Goal: Task Accomplishment & Management: Use online tool/utility

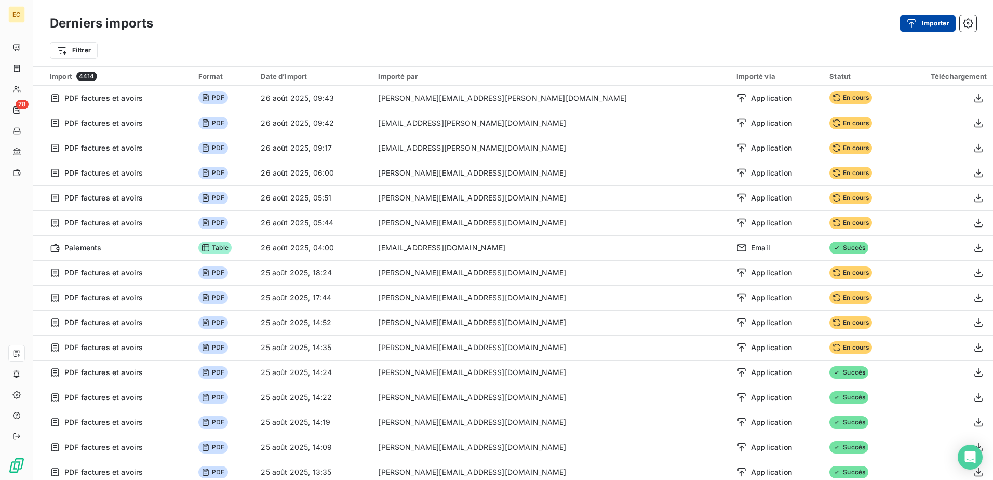
click at [923, 26] on button "Importer" at bounding box center [928, 23] width 56 height 17
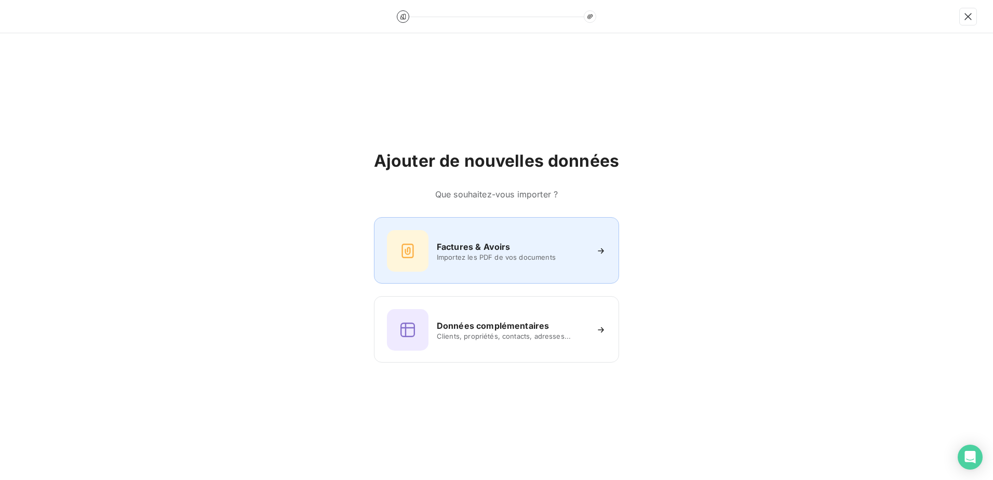
click at [433, 230] on div "Factures & Avoirs Importez les PDF de vos documents" at bounding box center [496, 250] width 245 height 66
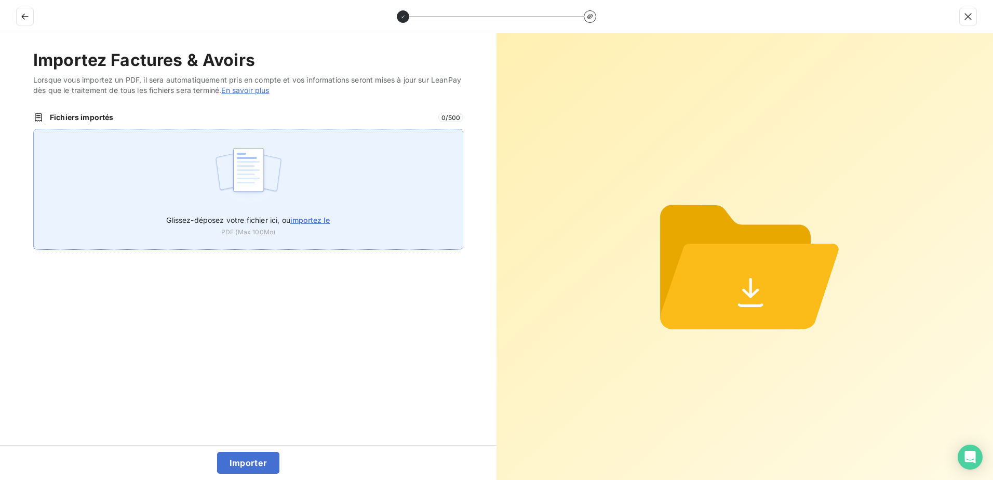
click at [263, 175] on img at bounding box center [248, 175] width 69 height 66
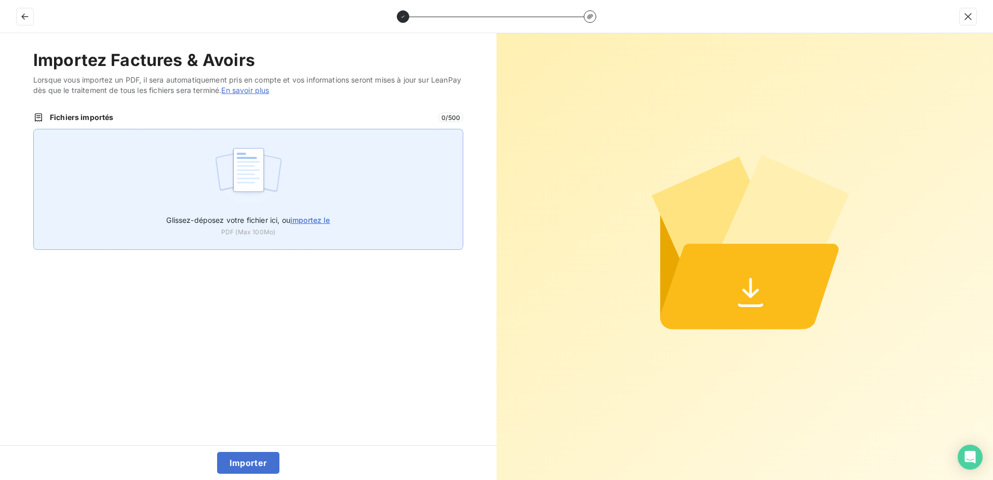
type input "C:\fakepath\FEF-2025-2474.pdf"
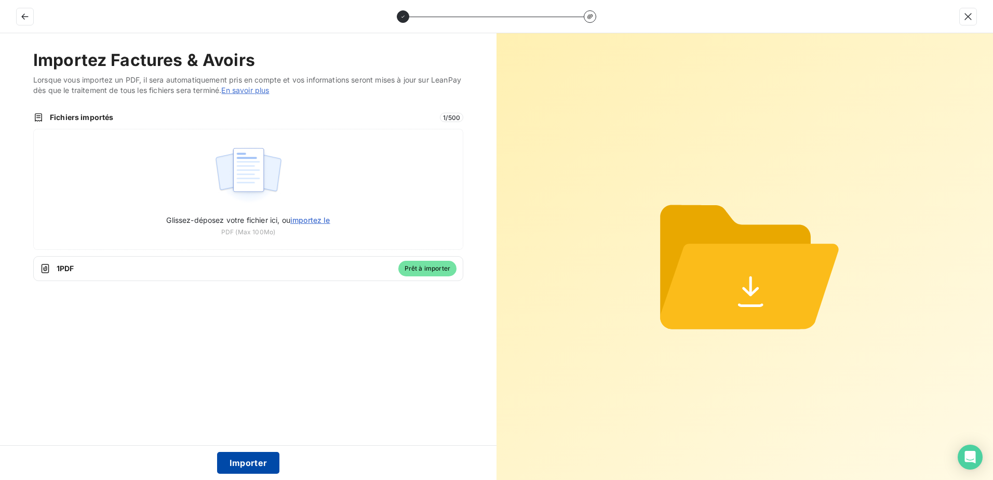
click at [256, 464] on button "Importer" at bounding box center [248, 463] width 63 height 22
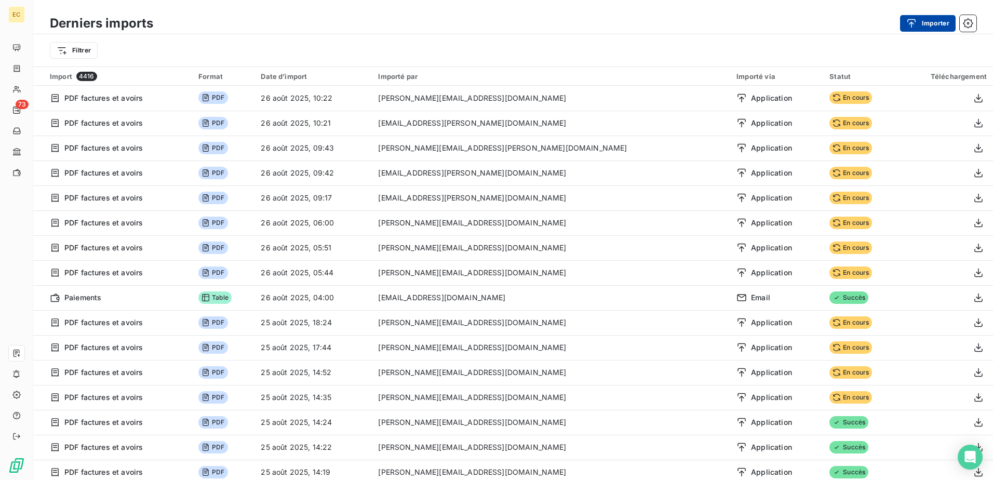
click at [936, 18] on button "Importer" at bounding box center [928, 23] width 56 height 17
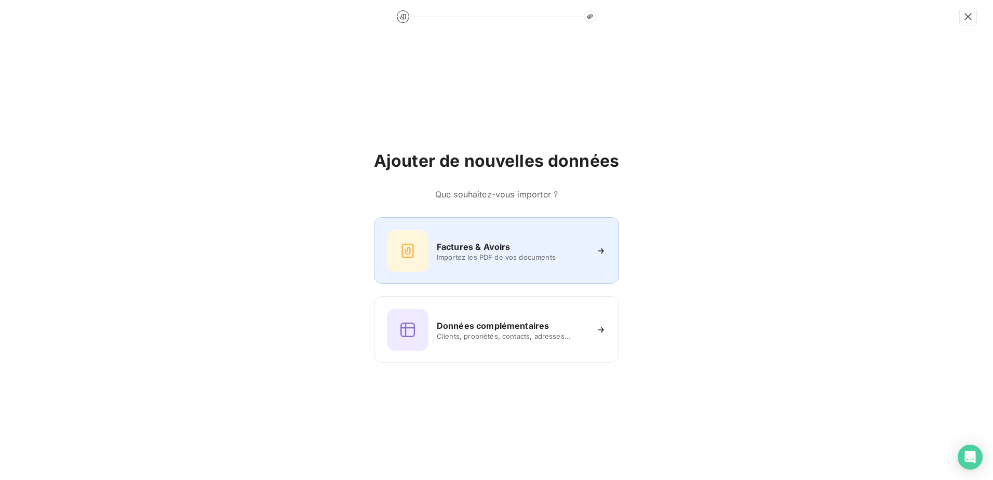
click at [498, 250] on h6 "Factures & Avoirs" at bounding box center [474, 246] width 74 height 12
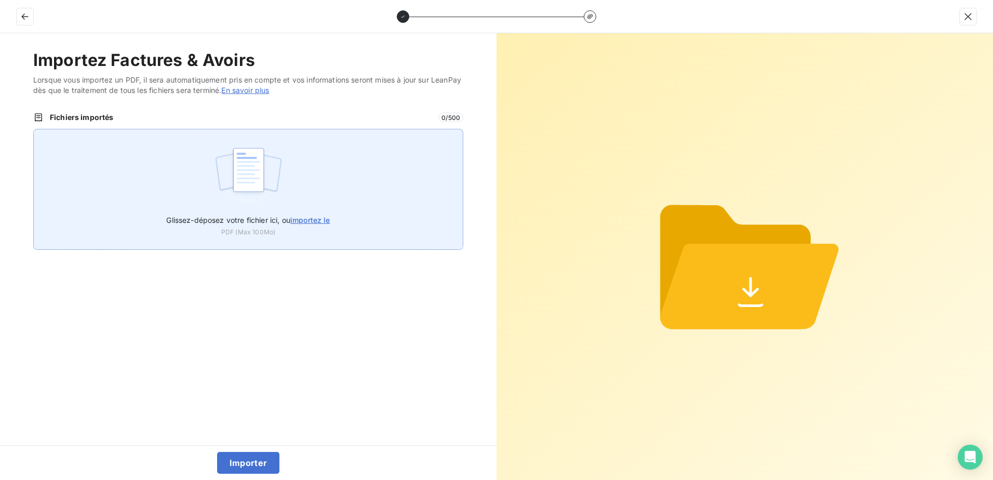
click at [354, 202] on div "Glissez-déposez votre fichier ici, ou importez le PDF (Max 100Mo)" at bounding box center [248, 189] width 430 height 121
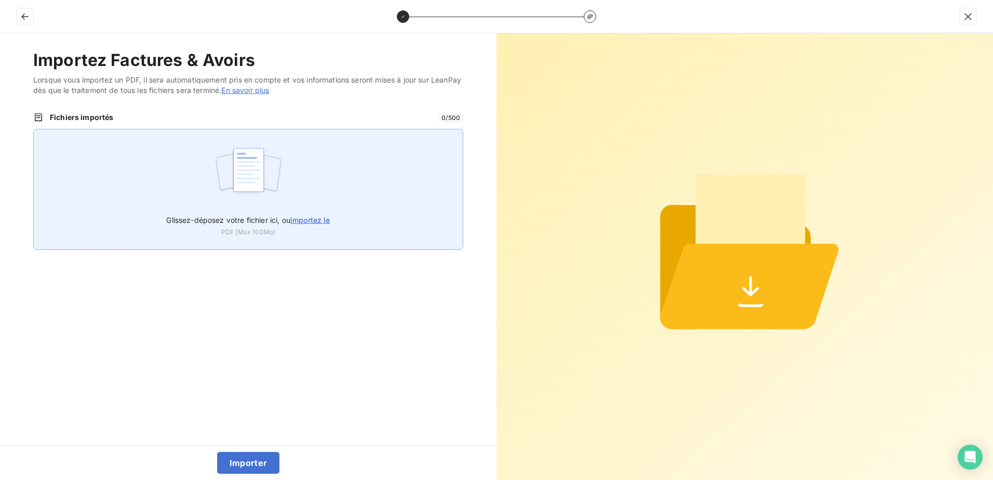
type input "C:\fakepath\FEF-2025-2475.pdf"
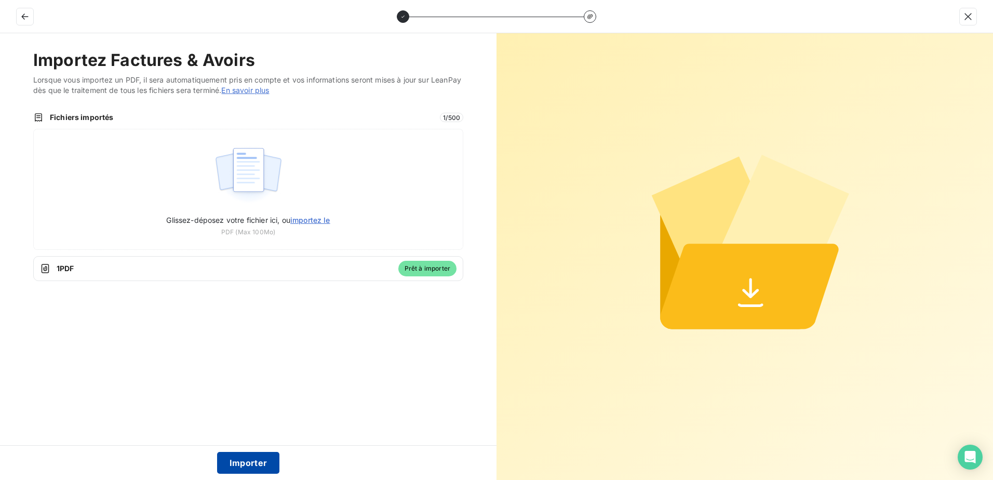
click at [225, 472] on button "Importer" at bounding box center [248, 463] width 63 height 22
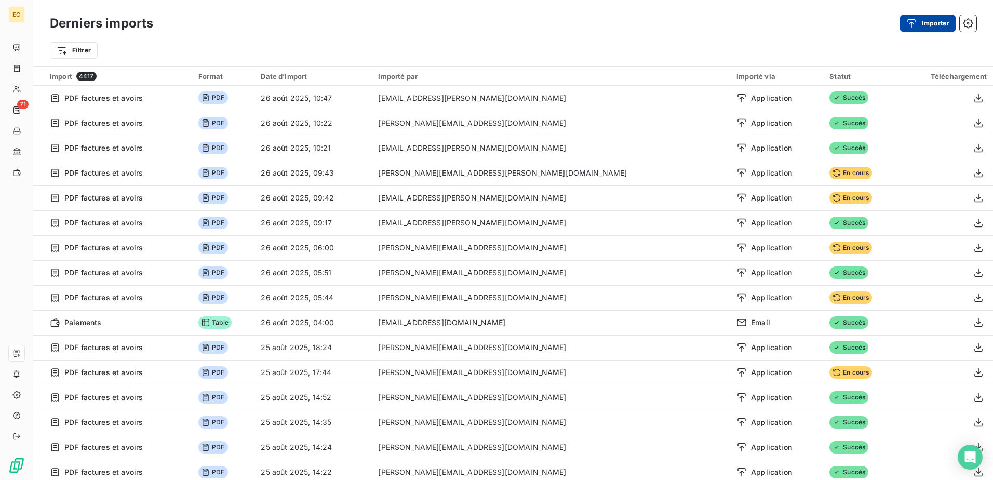
click at [932, 22] on button "Importer" at bounding box center [928, 23] width 56 height 17
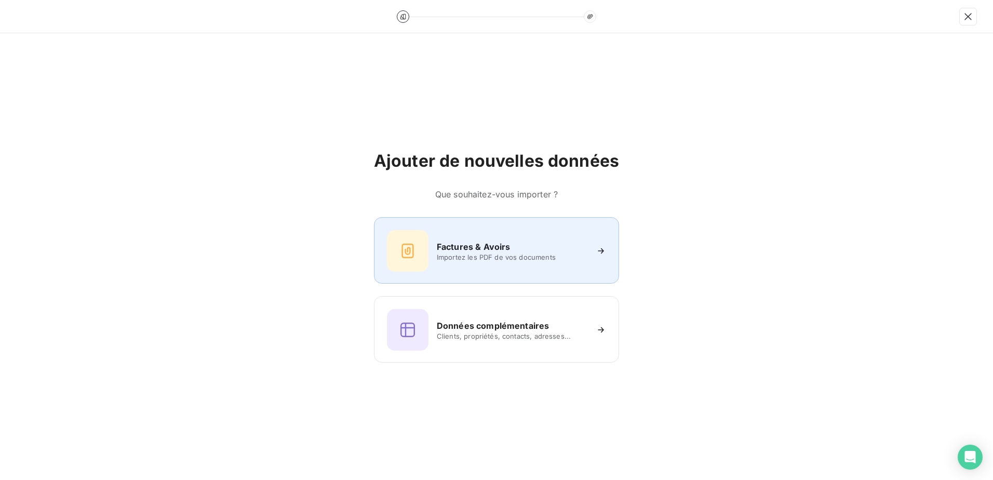
click at [519, 246] on div "Factures & Avoirs" at bounding box center [512, 246] width 151 height 12
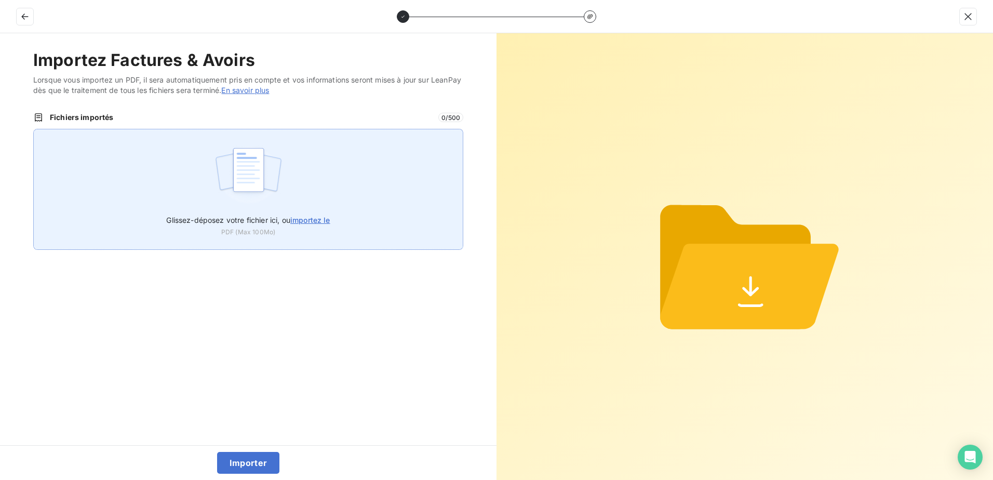
click at [339, 218] on div "Glissez-déposez votre fichier ici, ou importez le PDF (Max 100Mo)" at bounding box center [248, 189] width 430 height 121
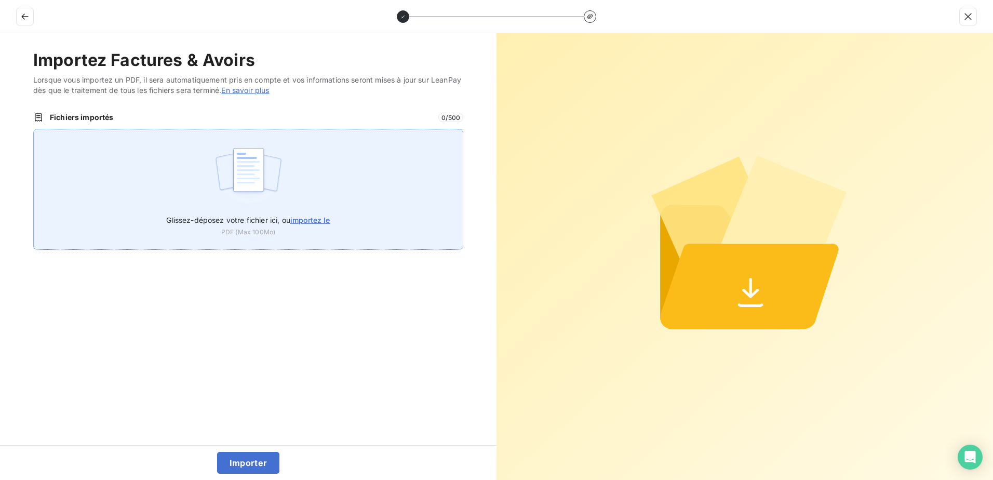
type input "C:\fakepath\FEF-2025-2475.pdf"
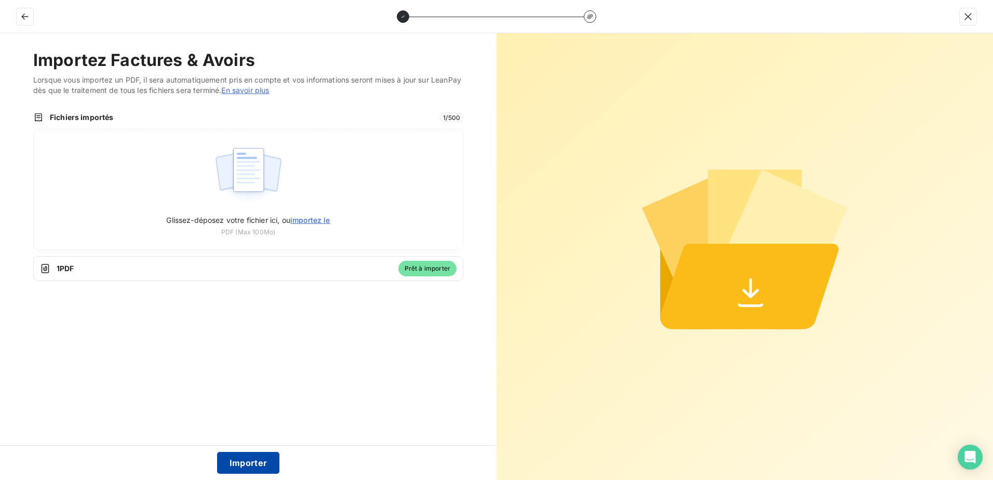
click at [234, 462] on button "Importer" at bounding box center [248, 463] width 63 height 22
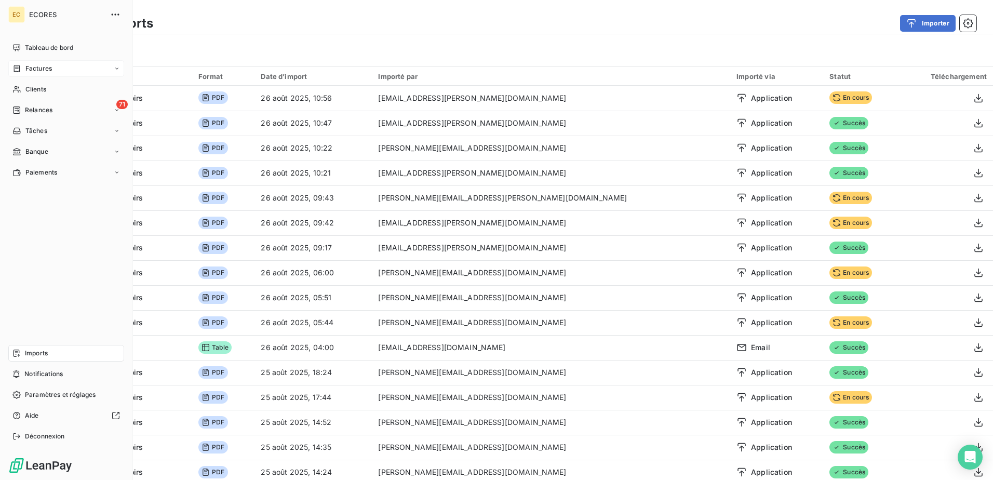
click at [36, 64] on span "Factures" at bounding box center [38, 68] width 26 height 9
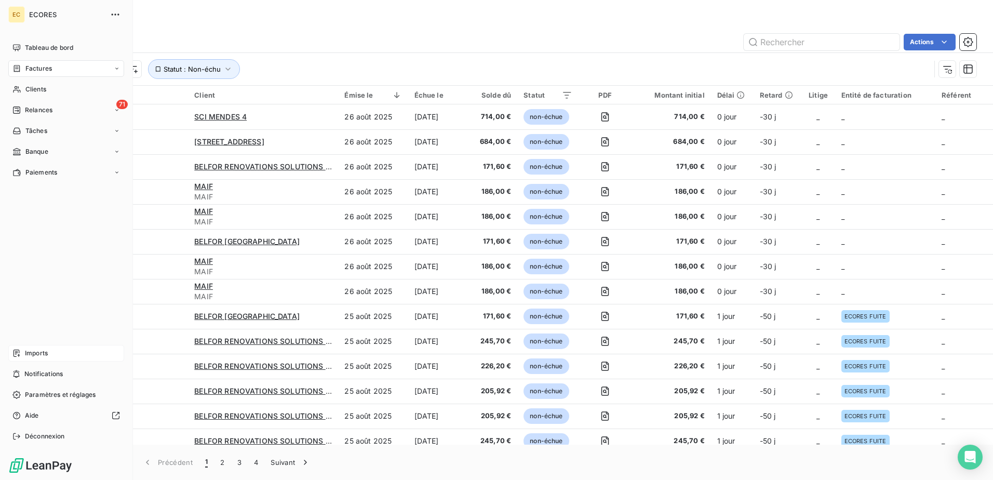
click at [44, 352] on span "Imports" at bounding box center [36, 353] width 23 height 9
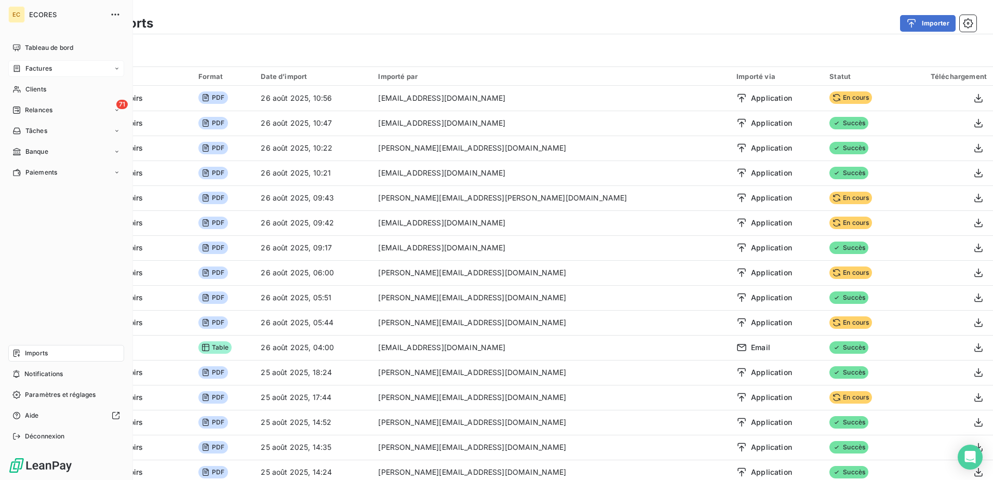
click at [53, 64] on div "Factures" at bounding box center [66, 68] width 116 height 17
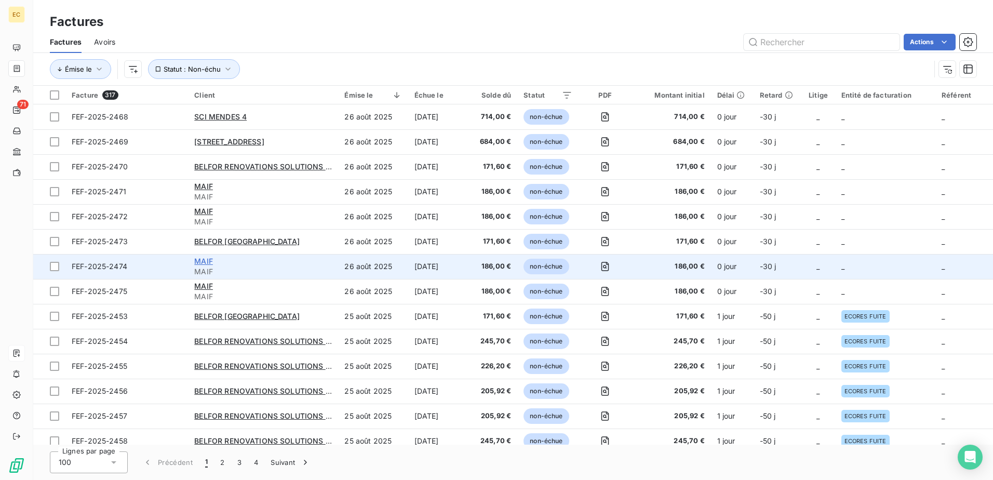
click at [206, 261] on span "MAIF" at bounding box center [203, 261] width 19 height 9
click at [298, 271] on span "MAIF" at bounding box center [263, 271] width 138 height 10
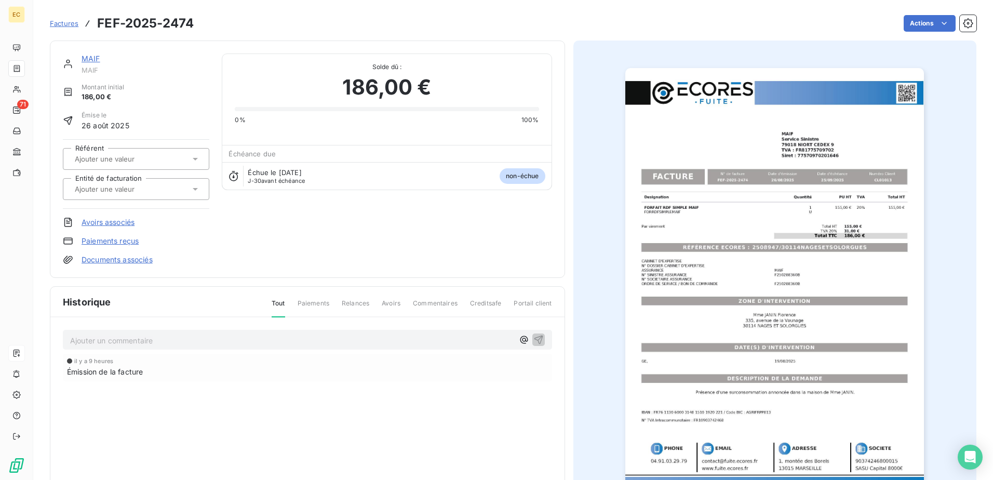
click at [128, 189] on input "text" at bounding box center [126, 188] width 104 height 9
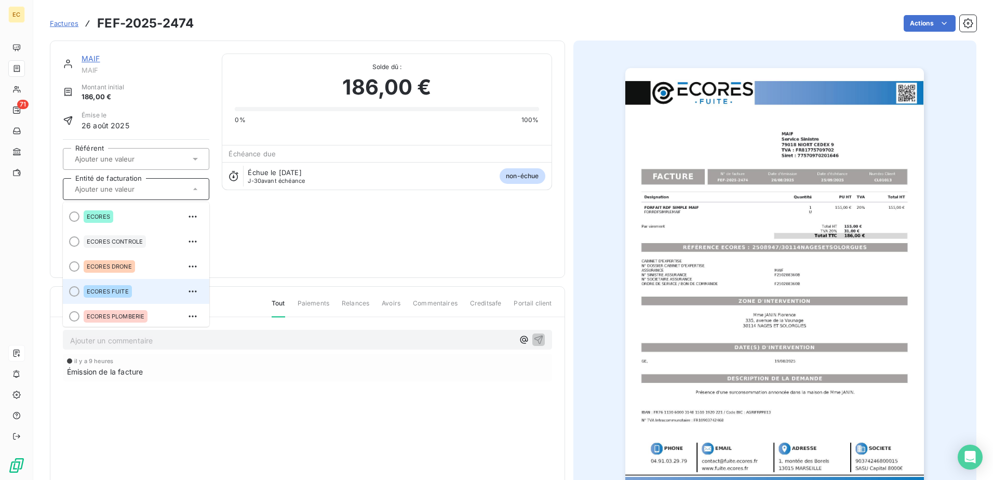
click at [130, 288] on div "ECORES FUITE" at bounding box center [108, 291] width 48 height 12
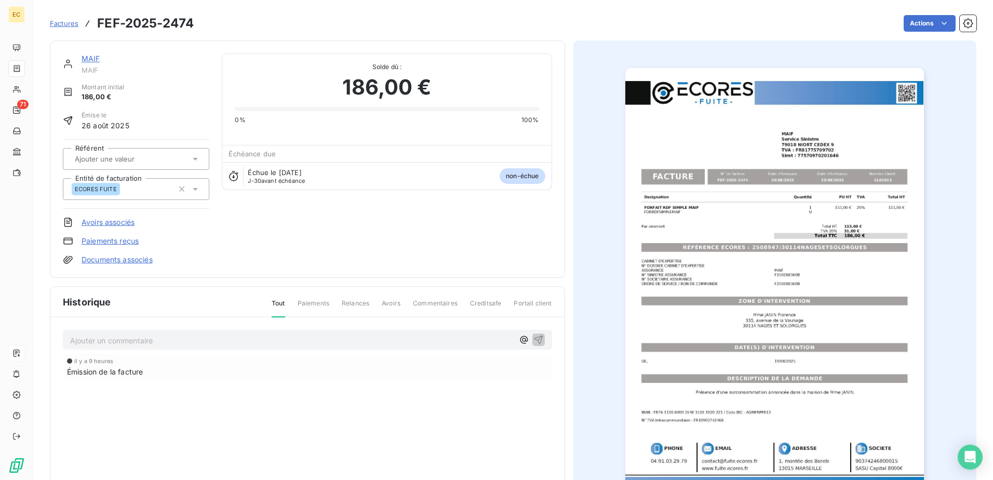
click at [115, 258] on link "Documents associés" at bounding box center [117, 260] width 71 height 10
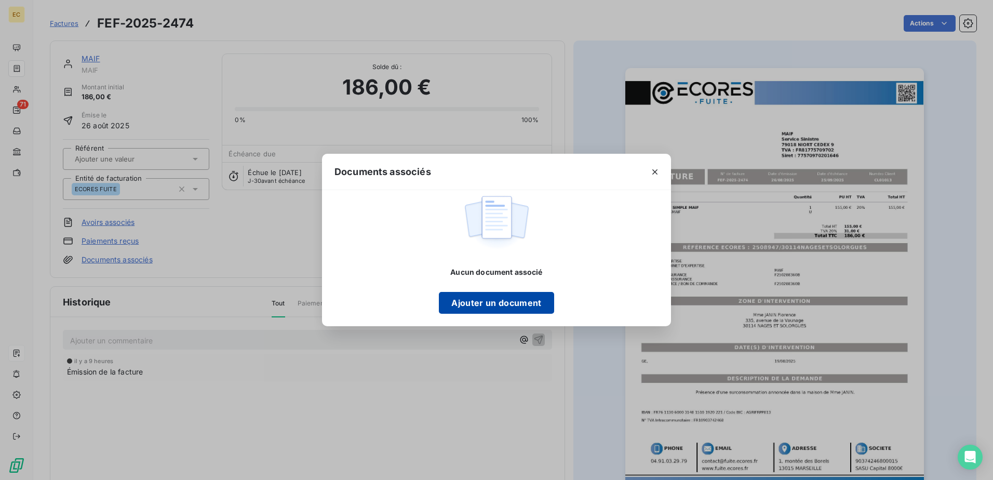
click at [503, 305] on button "Ajouter un document" at bounding box center [496, 303] width 115 height 22
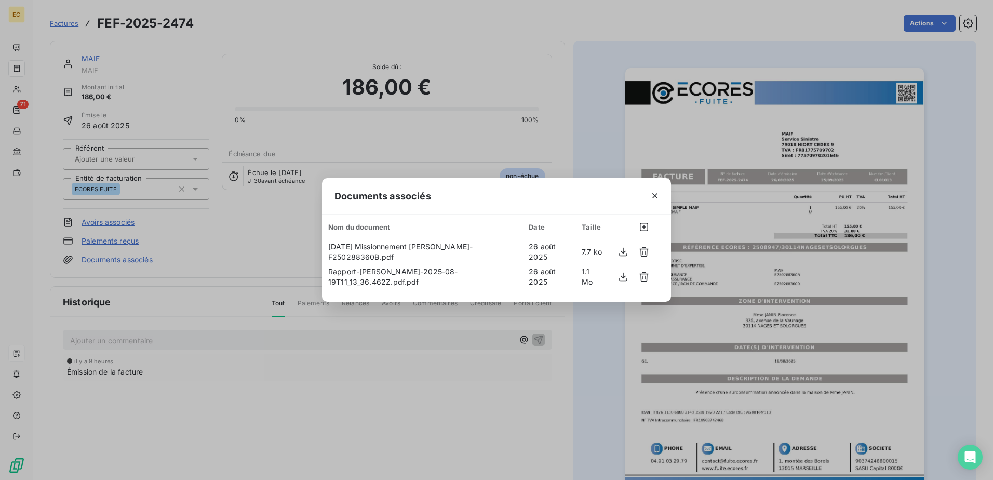
click at [255, 269] on div "Documents associés Nom du document Date Taille [DATE] Missionnement [PERSON_NAM…" at bounding box center [496, 240] width 993 height 480
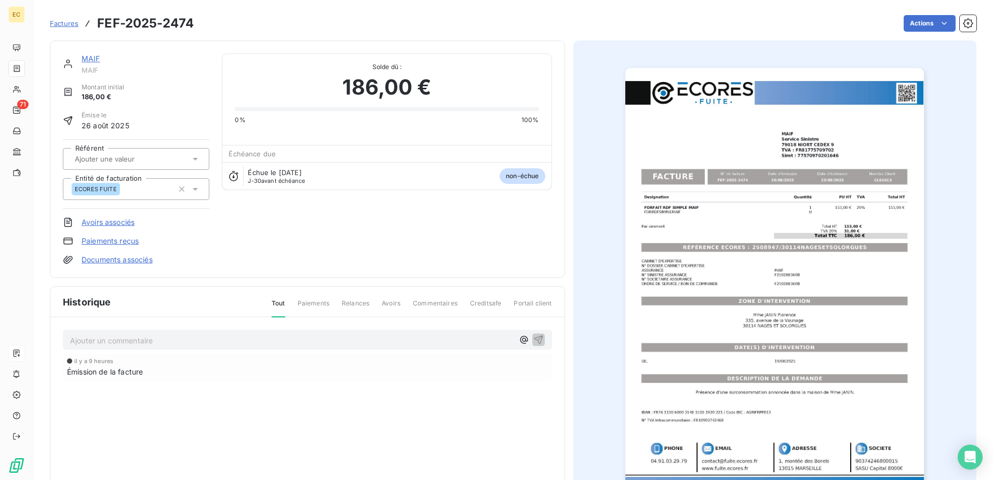
click at [136, 261] on link "Documents associés" at bounding box center [117, 260] width 71 height 10
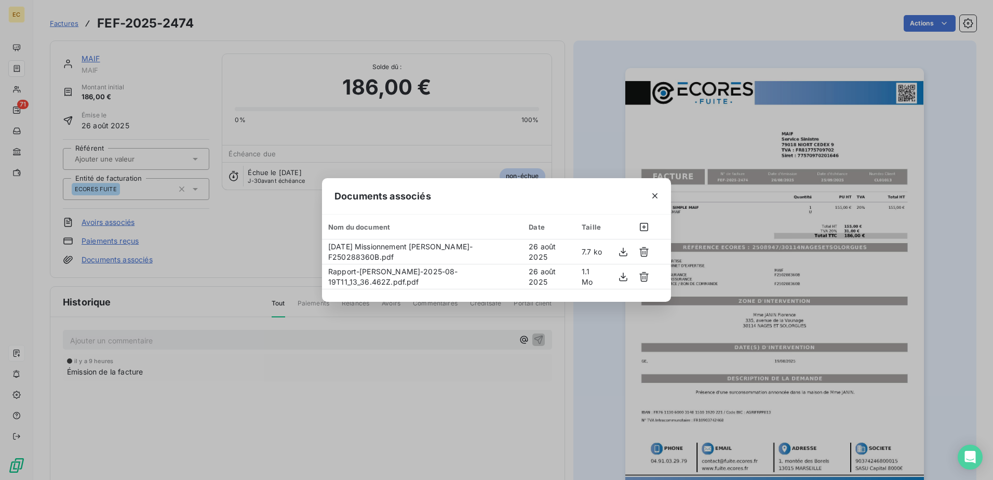
click at [336, 396] on div "Documents associés Nom du document Date Taille [DATE] Missionnement [PERSON_NAM…" at bounding box center [496, 240] width 993 height 480
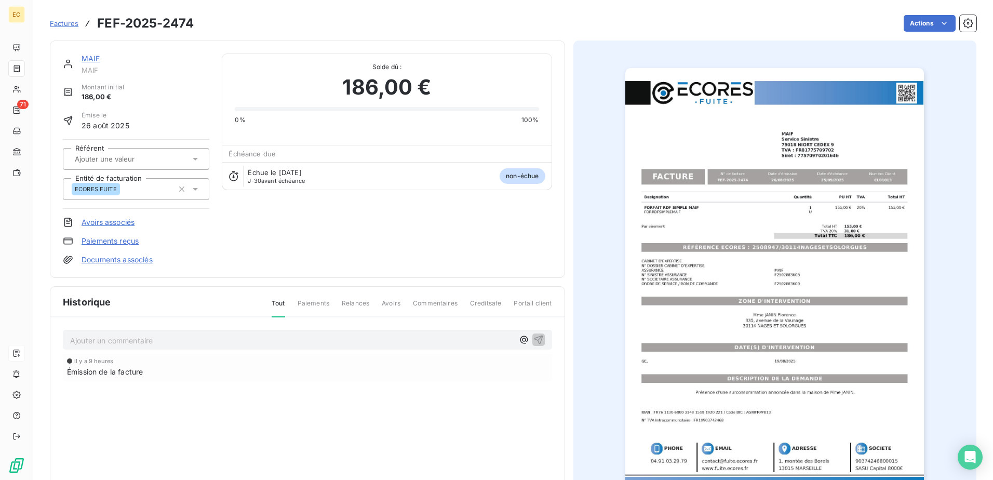
click at [62, 23] on span "Factures" at bounding box center [64, 23] width 29 height 8
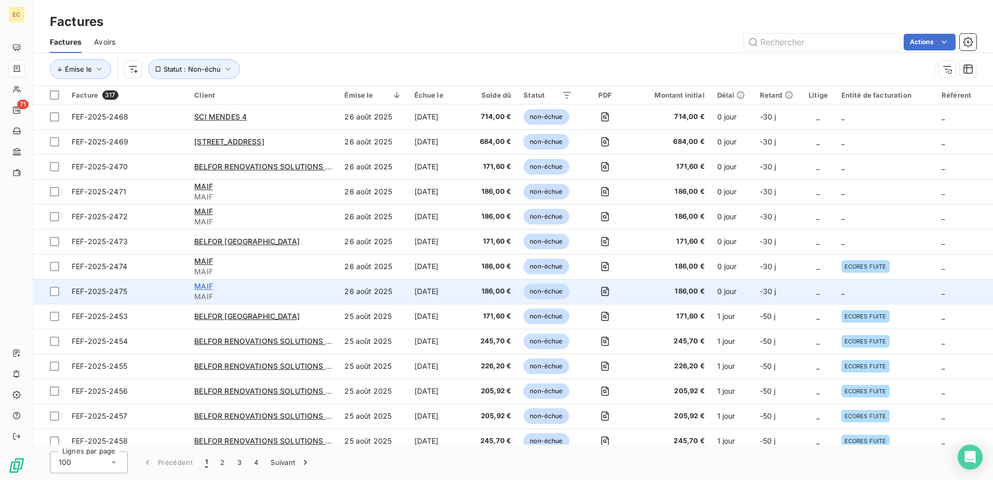
click at [205, 287] on span "MAIF" at bounding box center [203, 286] width 19 height 9
click at [286, 292] on span "MAIF" at bounding box center [263, 296] width 138 height 10
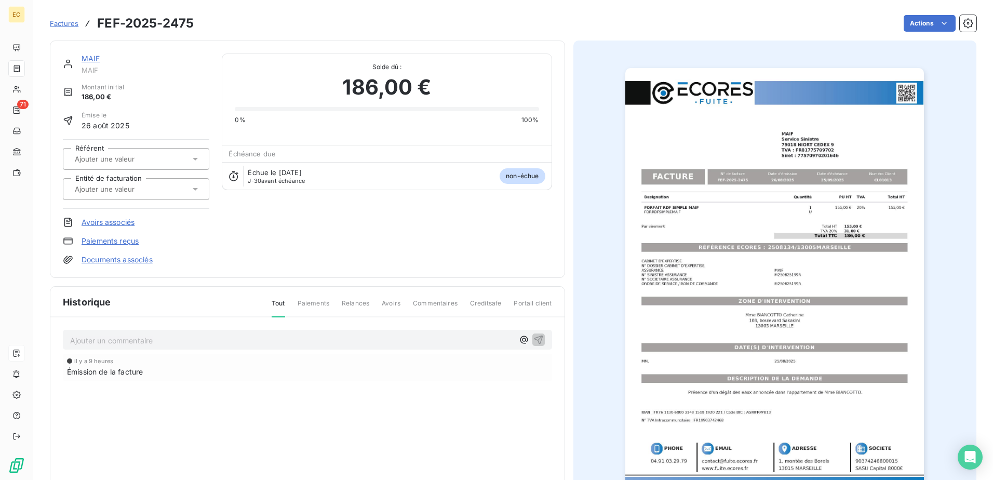
click at [162, 190] on div at bounding box center [131, 189] width 118 height 14
click at [286, 229] on div "MAIF MAIF Montant initial 186,00 € Émise le [DATE] Référent Entité de facturati…" at bounding box center [307, 158] width 489 height 211
click at [110, 262] on link "Documents associés" at bounding box center [117, 260] width 71 height 10
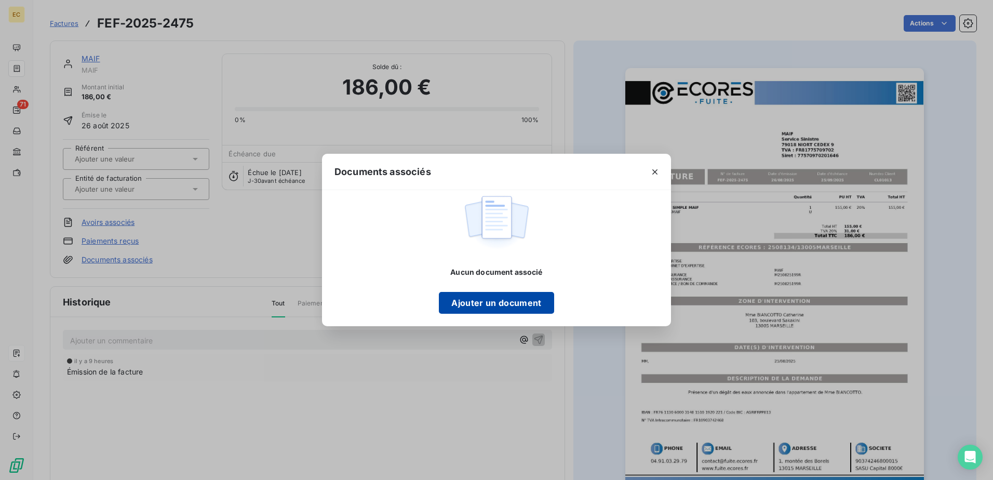
click at [484, 312] on button "Ajouter un document" at bounding box center [496, 303] width 115 height 22
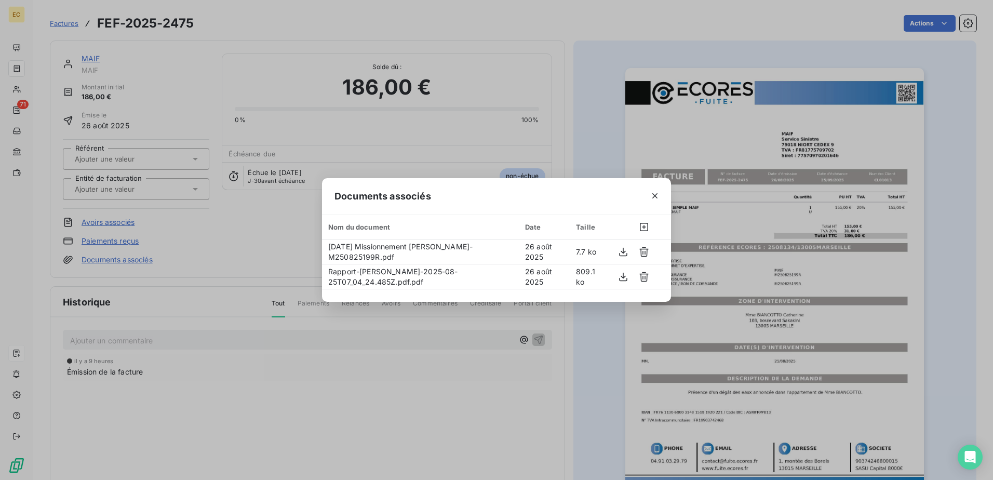
click at [300, 385] on div "Documents associés Nom du document Date Taille [DATE] Missionnement [PERSON_NAM…" at bounding box center [496, 240] width 993 height 480
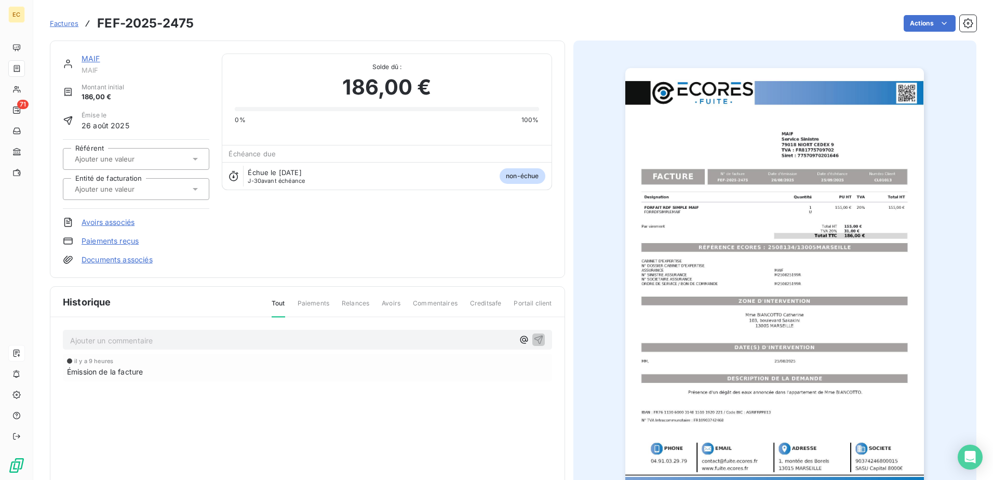
click at [108, 190] on input "text" at bounding box center [126, 188] width 104 height 9
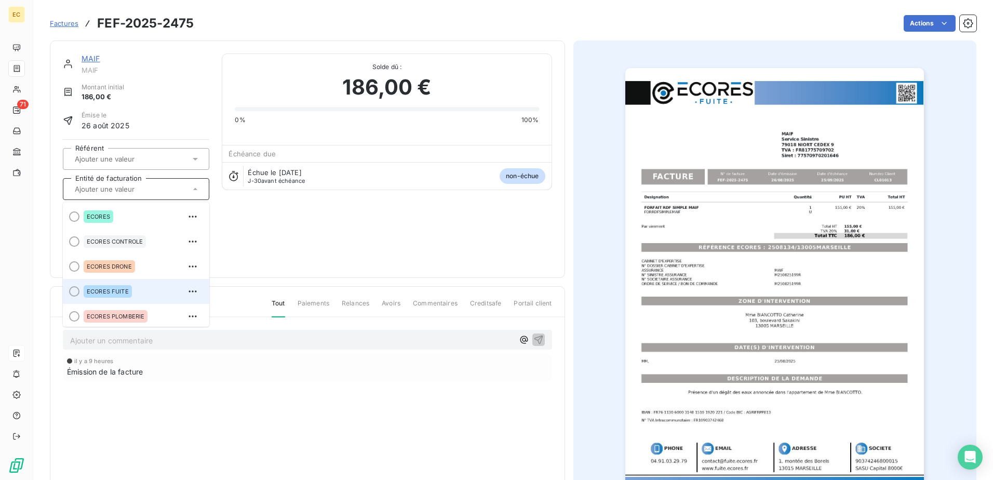
click at [125, 282] on li "ECORES FUITE" at bounding box center [136, 291] width 146 height 25
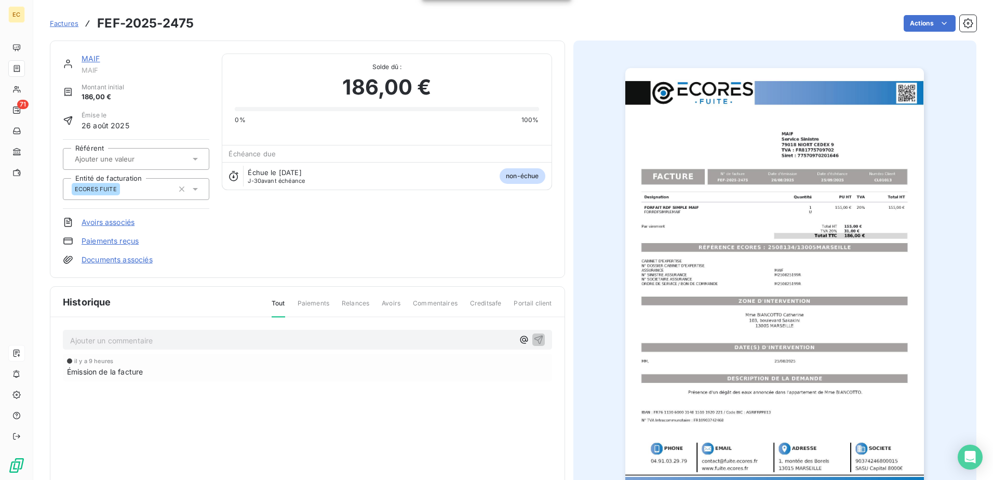
click at [66, 24] on span "Factures" at bounding box center [64, 23] width 29 height 8
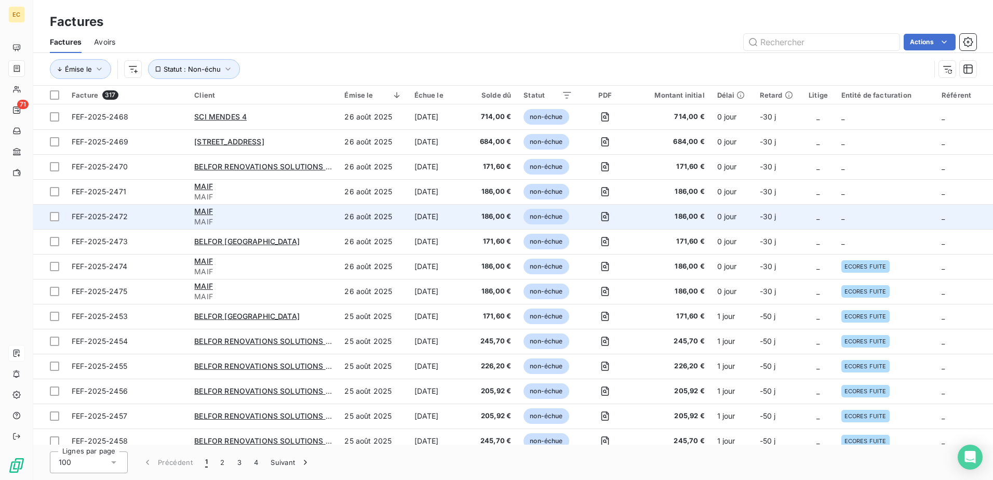
click at [236, 210] on div "MAIF" at bounding box center [263, 211] width 138 height 10
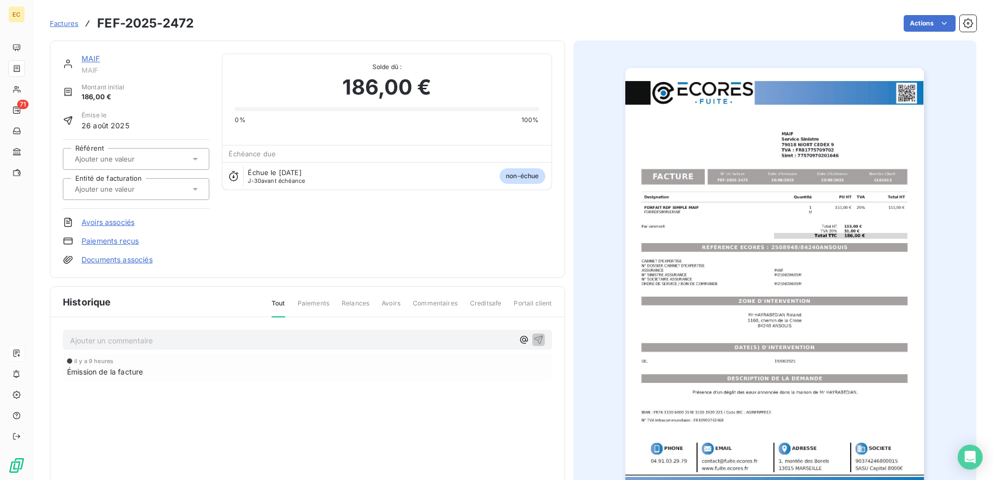
click at [137, 261] on link "Documents associés" at bounding box center [117, 260] width 71 height 10
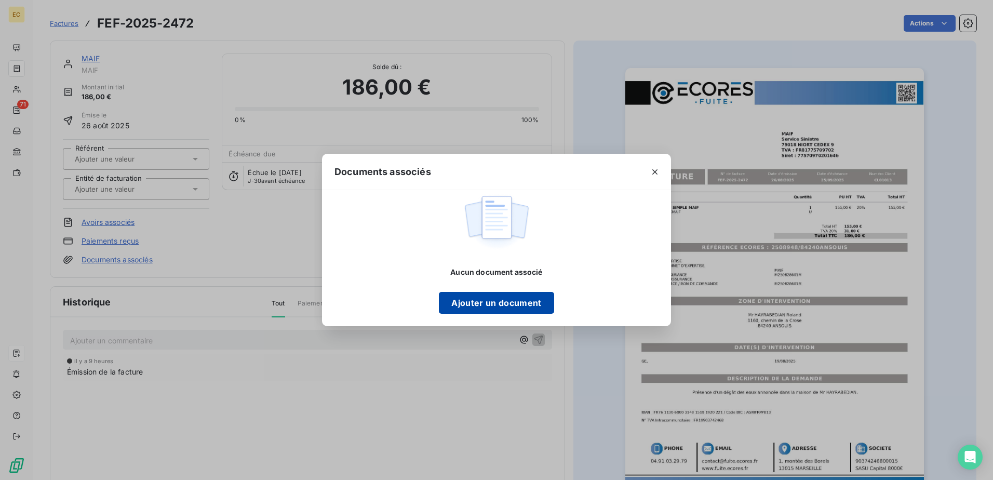
click at [470, 299] on button "Ajouter un document" at bounding box center [496, 303] width 115 height 22
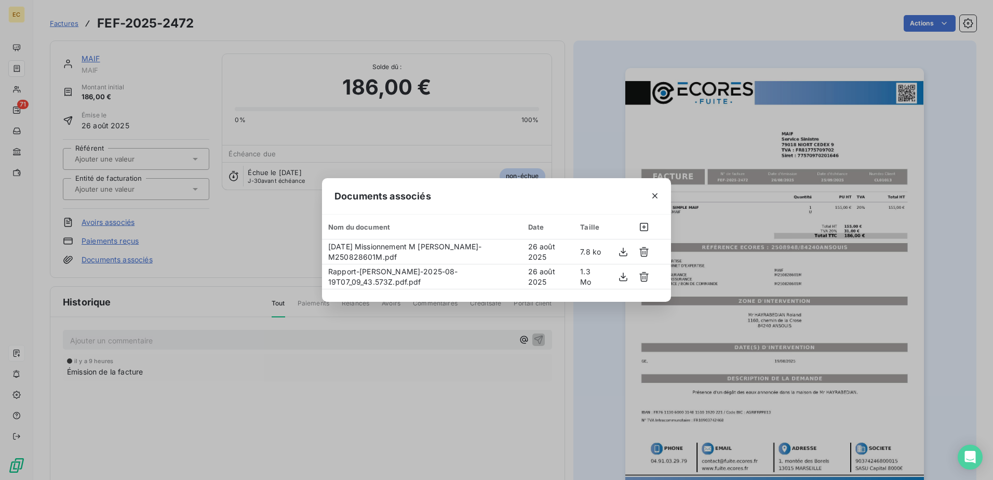
click at [236, 362] on div "Documents associés Nom du document Date Taille [DATE] Missionnement M [PERSON_N…" at bounding box center [496, 240] width 993 height 480
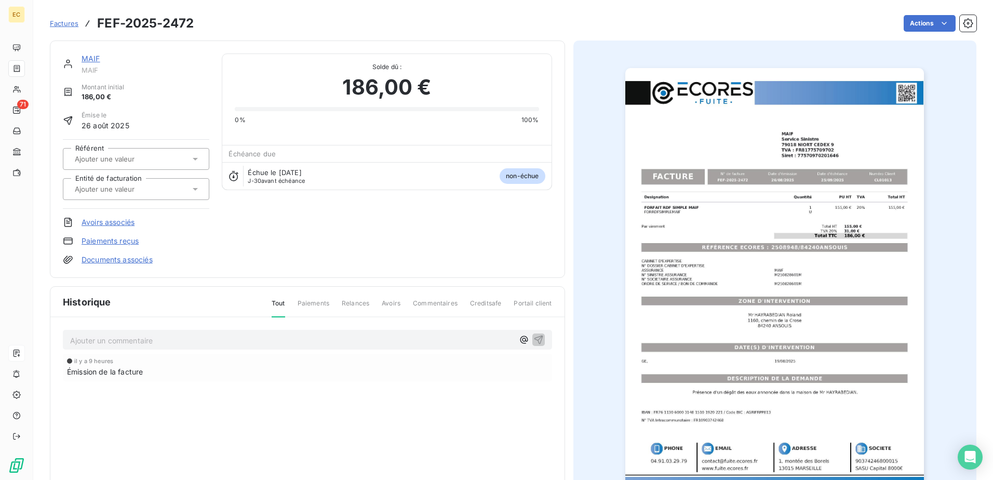
click at [118, 188] on input "text" at bounding box center [126, 188] width 104 height 9
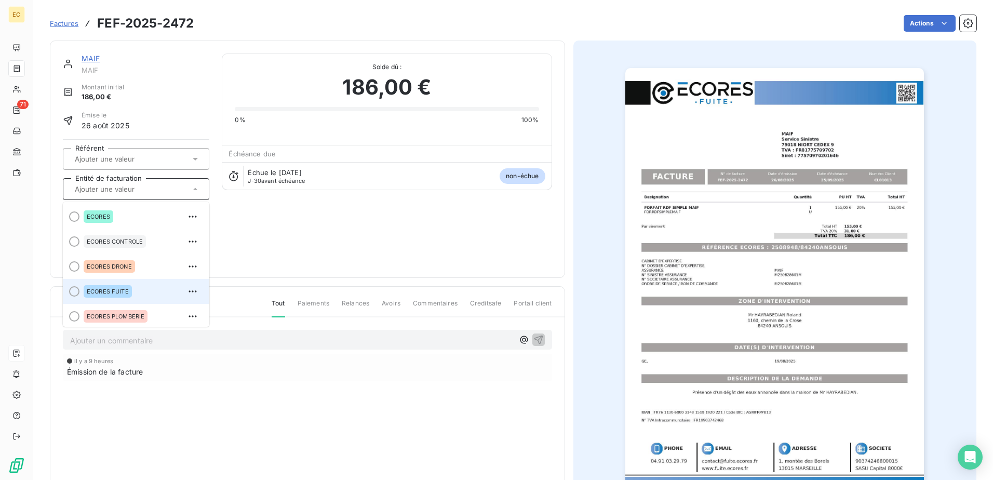
click at [113, 286] on div "ECORES FUITE" at bounding box center [108, 291] width 48 height 12
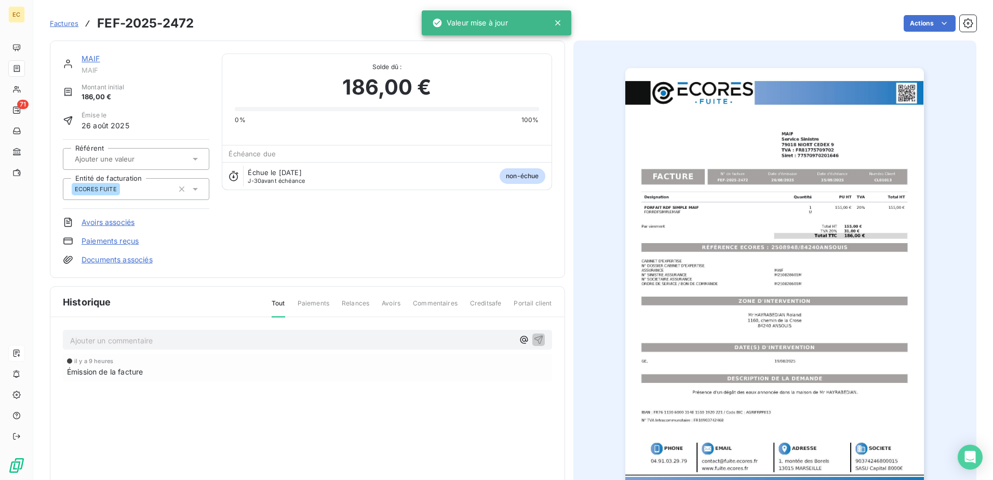
click at [63, 21] on span "Factures" at bounding box center [64, 23] width 29 height 8
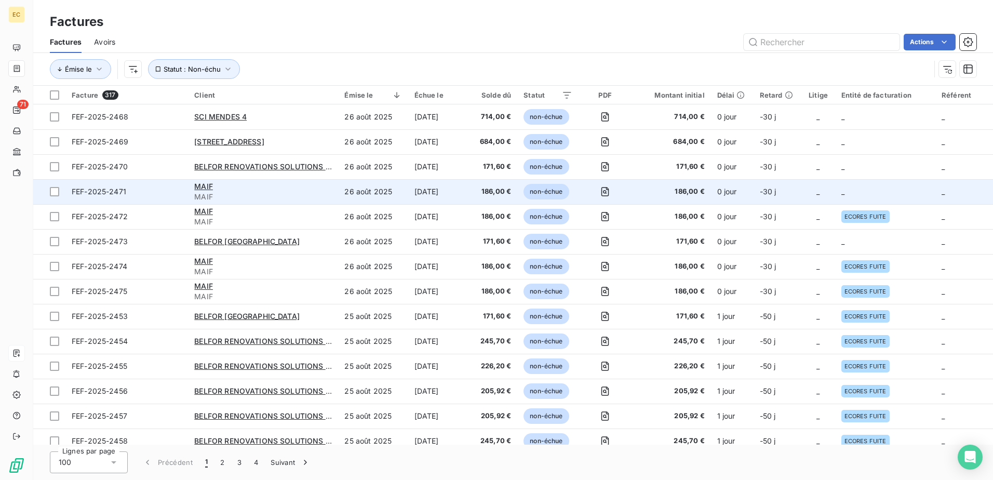
click at [225, 187] on div "MAIF" at bounding box center [263, 186] width 138 height 10
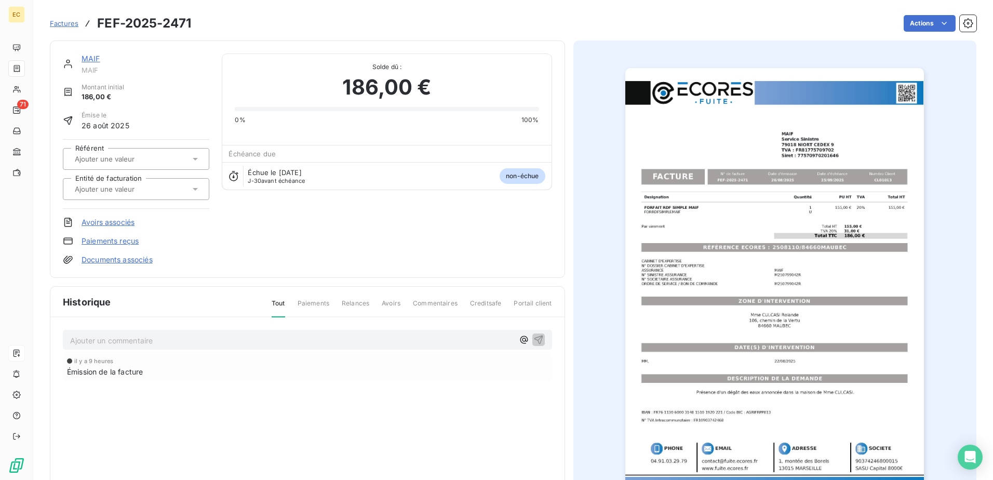
click at [126, 261] on link "Documents associés" at bounding box center [117, 260] width 71 height 10
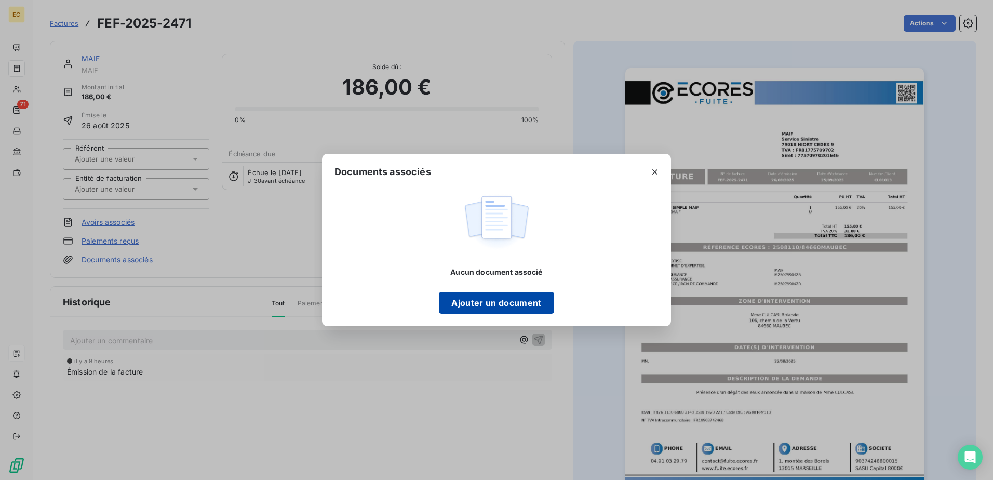
click at [470, 303] on button "Ajouter un document" at bounding box center [496, 303] width 115 height 22
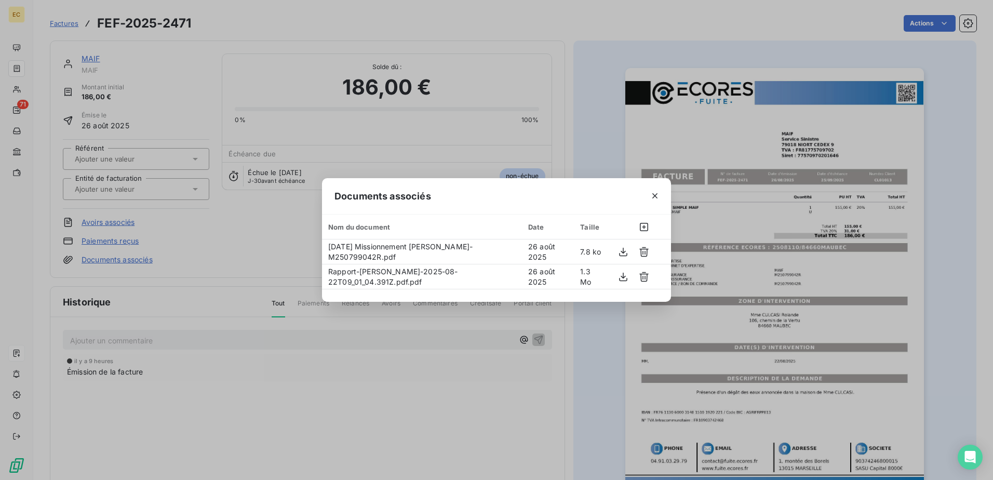
click at [250, 252] on div "Documents associés Nom du document Date Taille [DATE] Missionnement [PERSON_NAM…" at bounding box center [496, 240] width 993 height 480
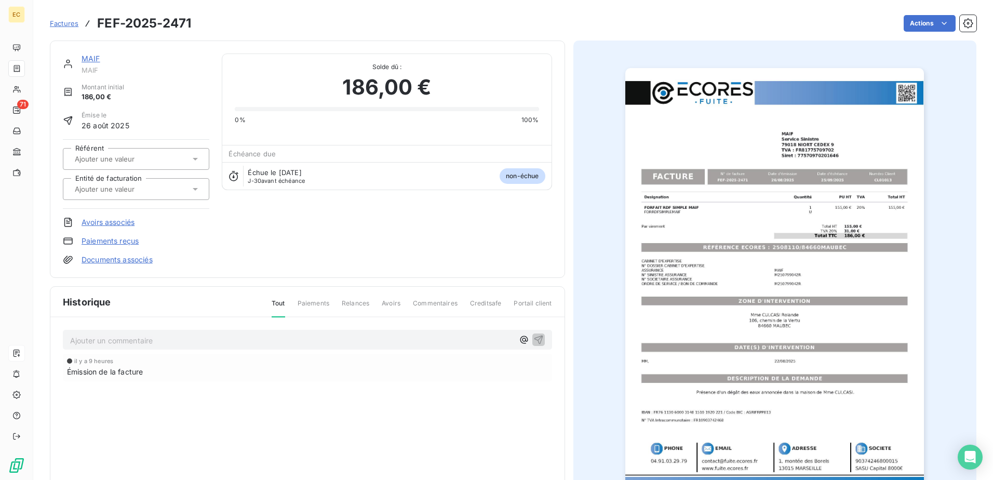
click at [134, 191] on input "text" at bounding box center [126, 188] width 104 height 9
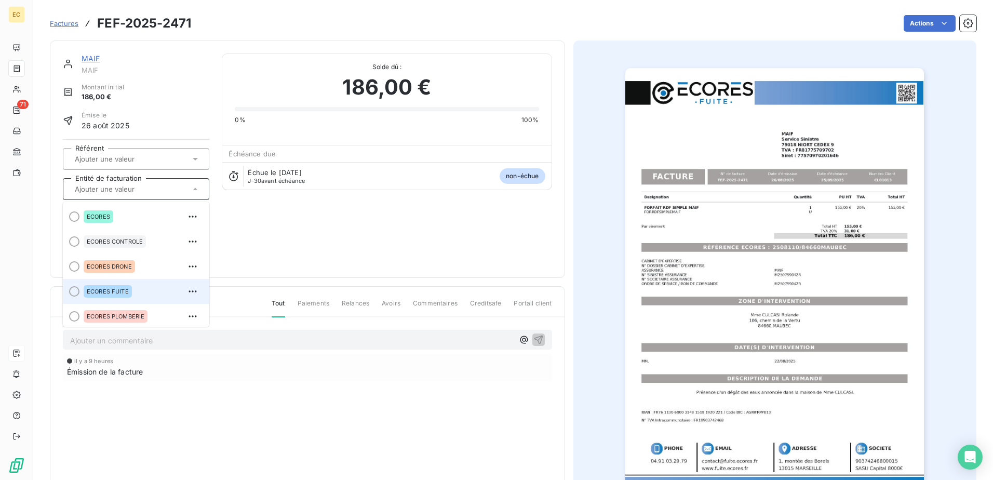
click at [124, 294] on span "ECORES FUITE" at bounding box center [108, 291] width 42 height 6
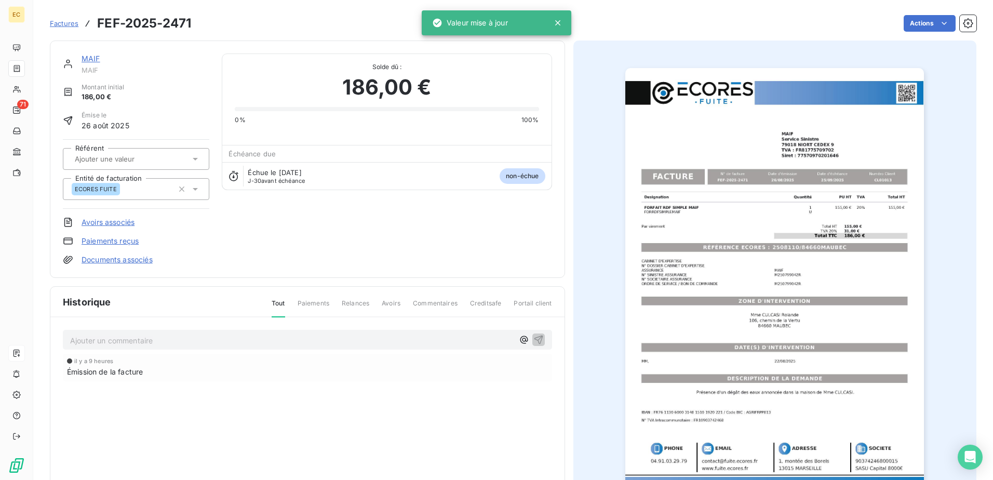
click at [73, 18] on link "Factures" at bounding box center [64, 23] width 29 height 10
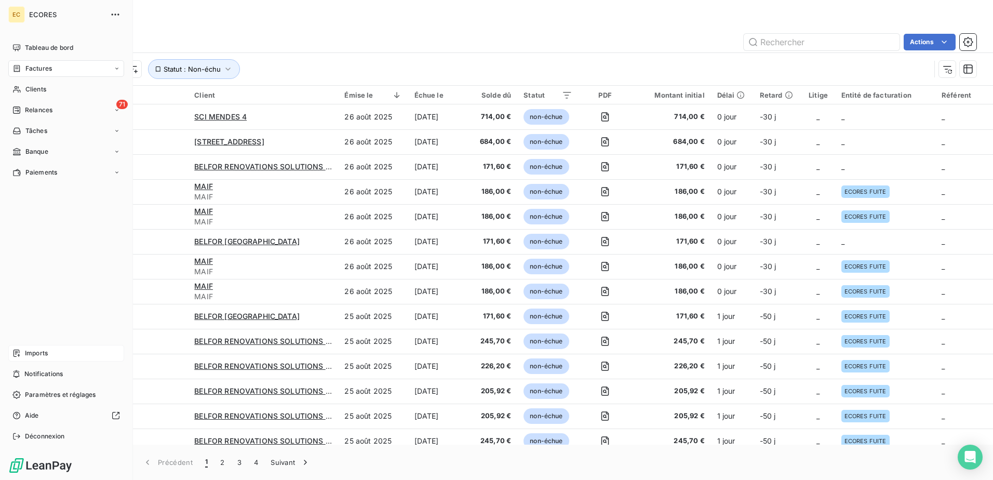
click at [35, 347] on div "Imports" at bounding box center [66, 353] width 116 height 17
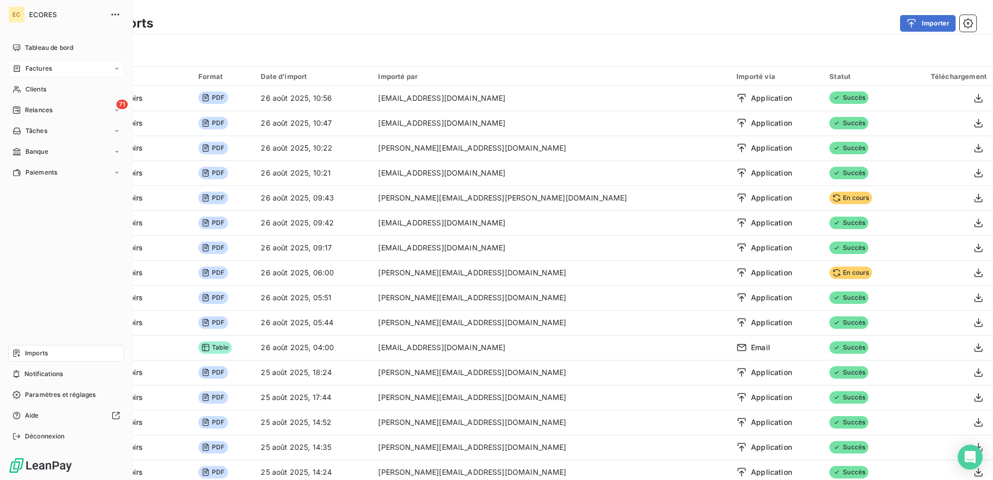
click at [33, 66] on span "Factures" at bounding box center [38, 68] width 26 height 9
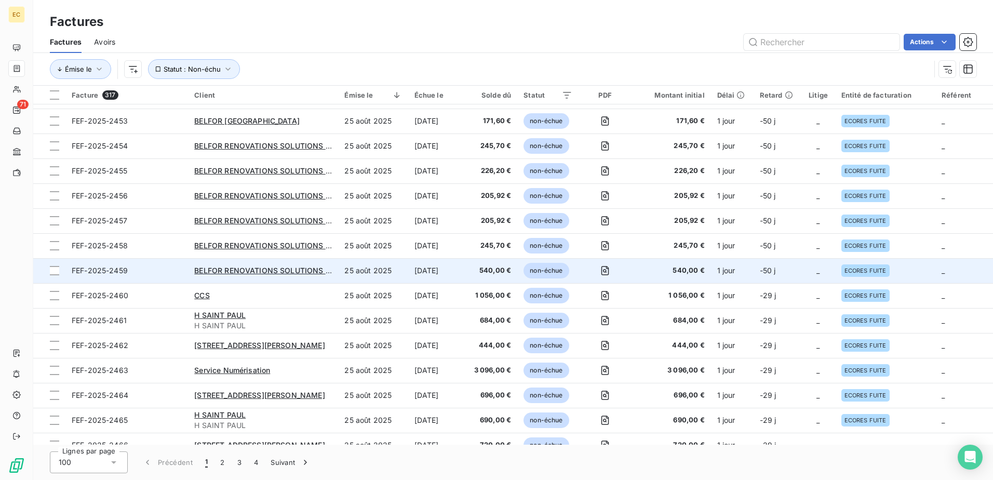
scroll to position [208, 0]
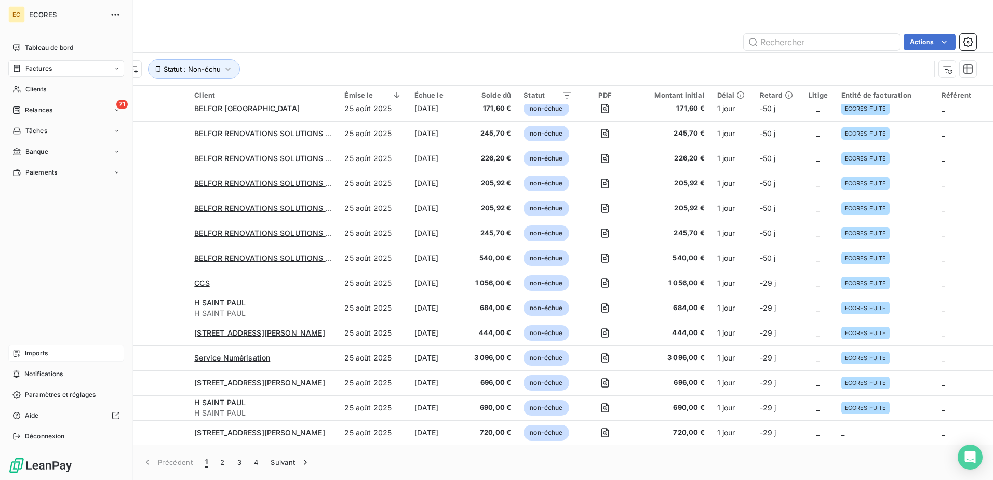
click at [42, 350] on span "Imports" at bounding box center [36, 353] width 23 height 9
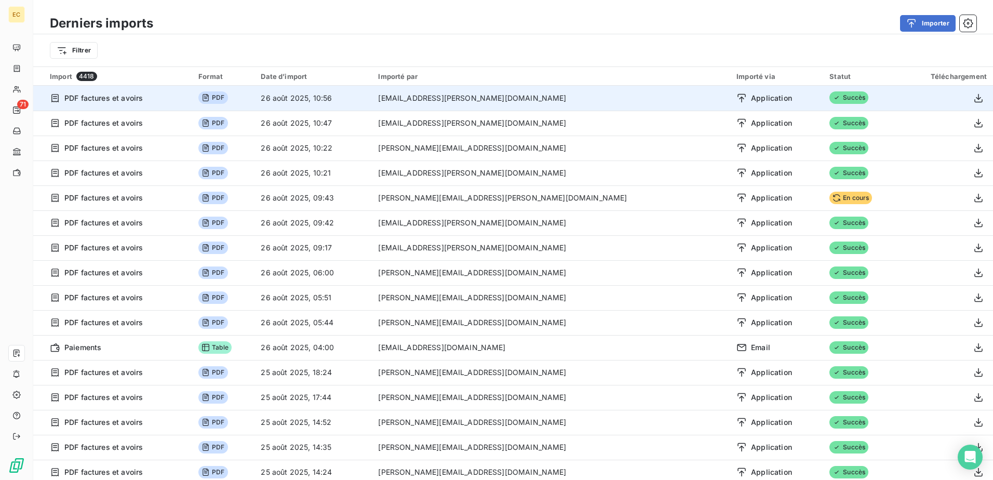
click at [829, 101] on span "Succès" at bounding box center [848, 97] width 39 height 12
click at [973, 98] on icon "button" at bounding box center [978, 98] width 10 height 10
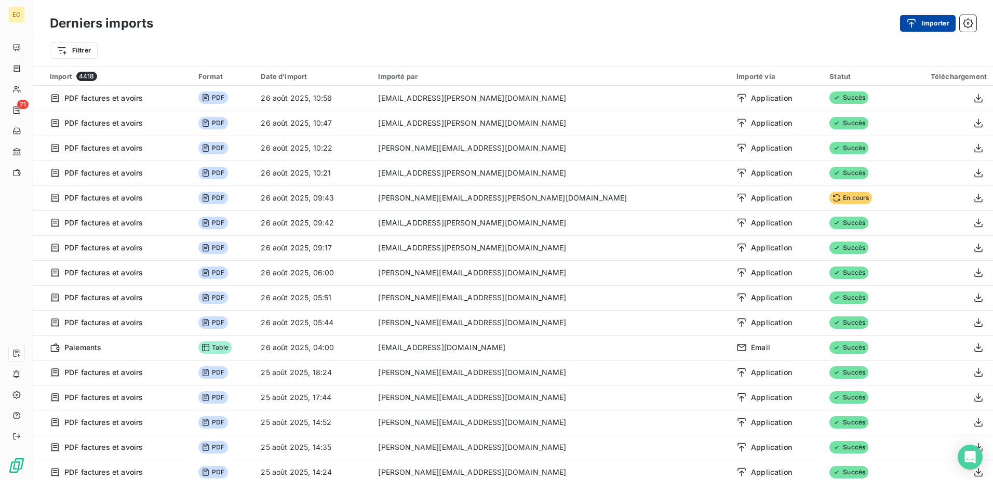
click at [921, 16] on button "Importer" at bounding box center [928, 23] width 56 height 17
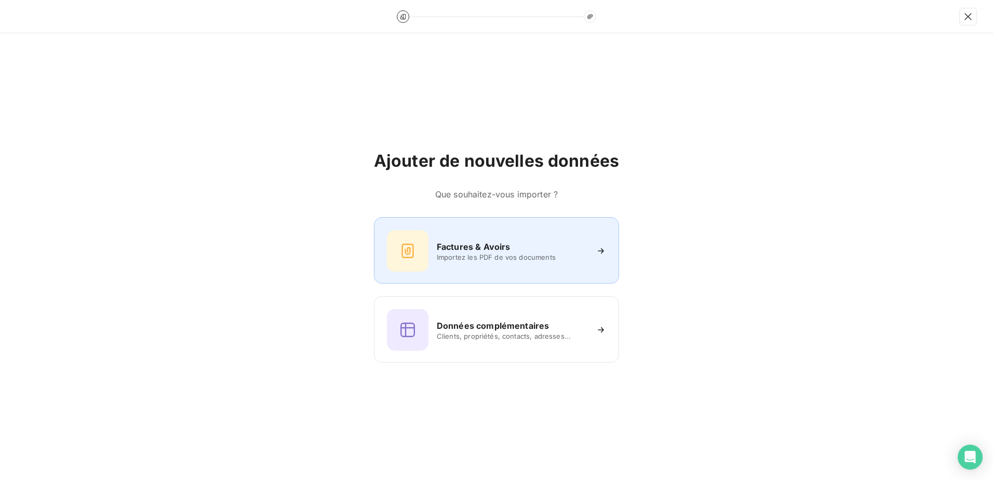
click at [481, 247] on h6 "Factures & Avoirs" at bounding box center [474, 246] width 74 height 12
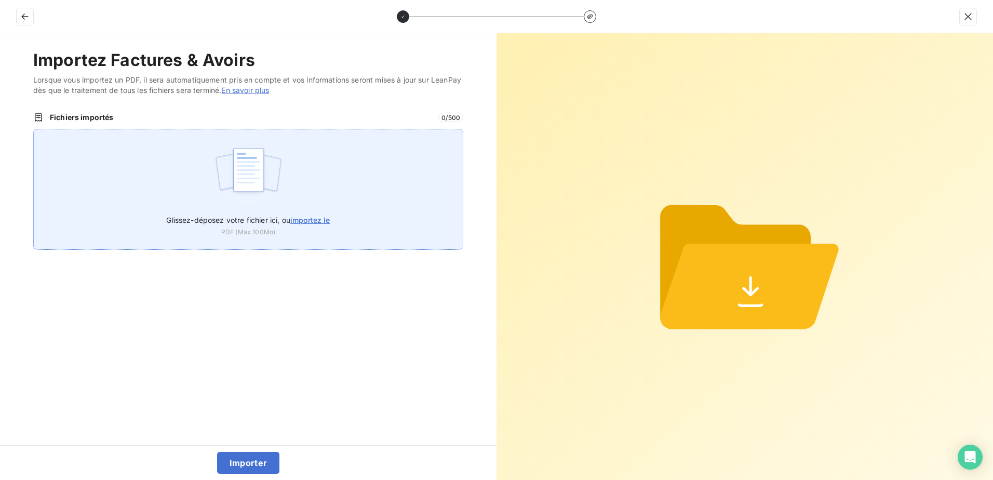
click at [324, 198] on div "Glissez-déposez votre fichier ici, ou importez le PDF (Max 100Mo)" at bounding box center [248, 189] width 430 height 121
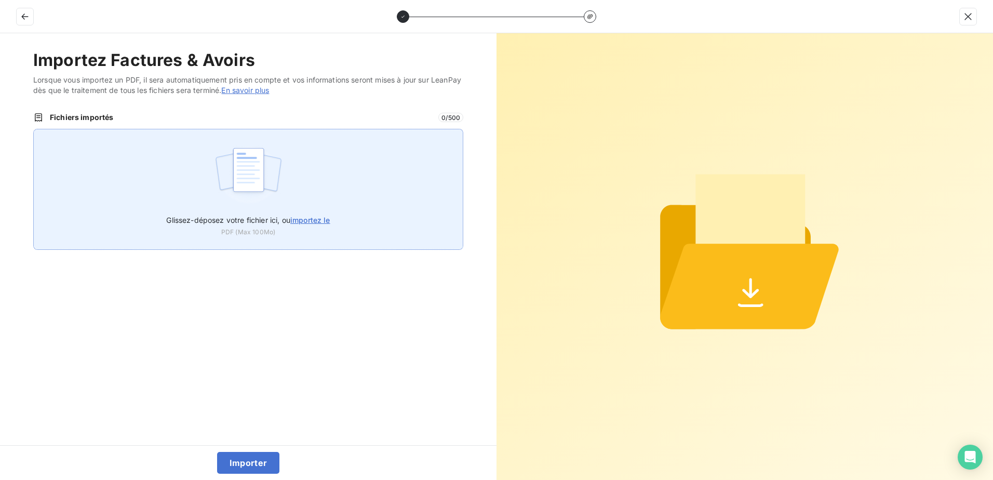
type input "C:\fakepath\FEF-2025-2476.pdf"
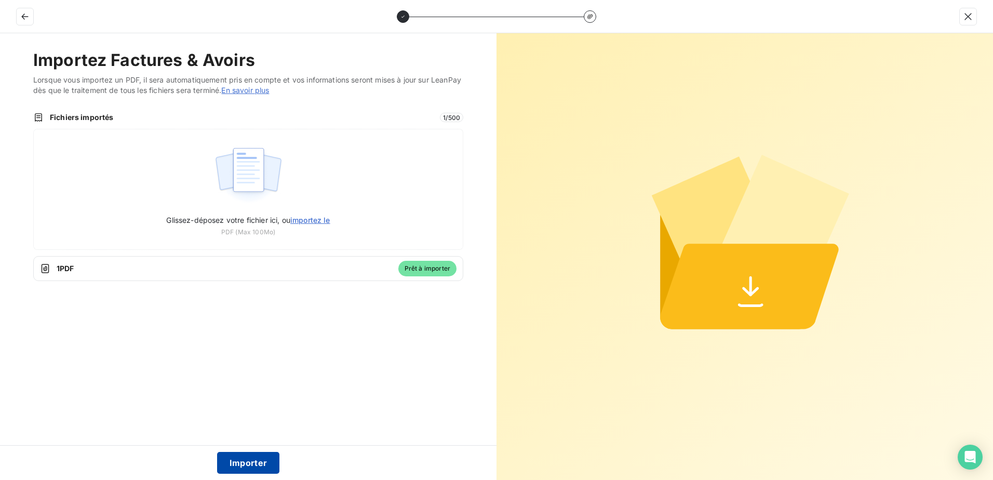
click at [258, 463] on button "Importer" at bounding box center [248, 463] width 63 height 22
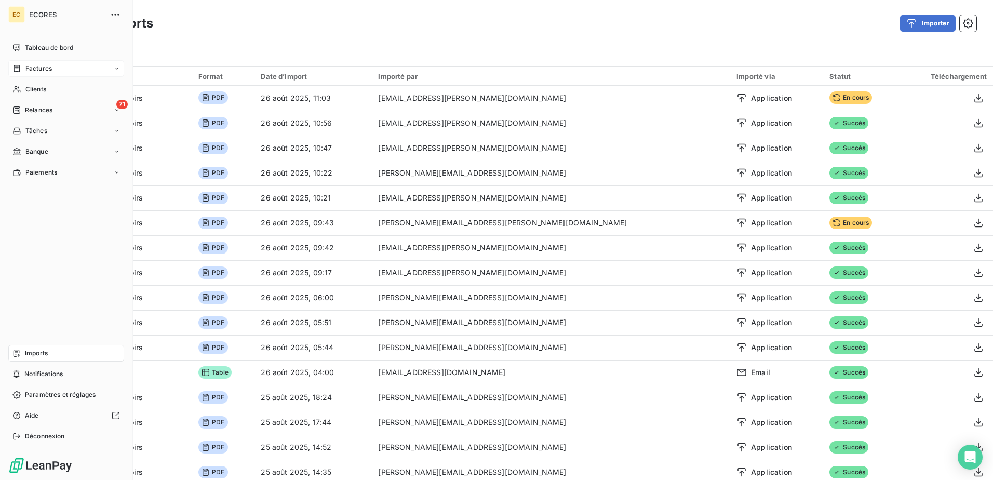
click at [30, 67] on span "Factures" at bounding box center [38, 68] width 26 height 9
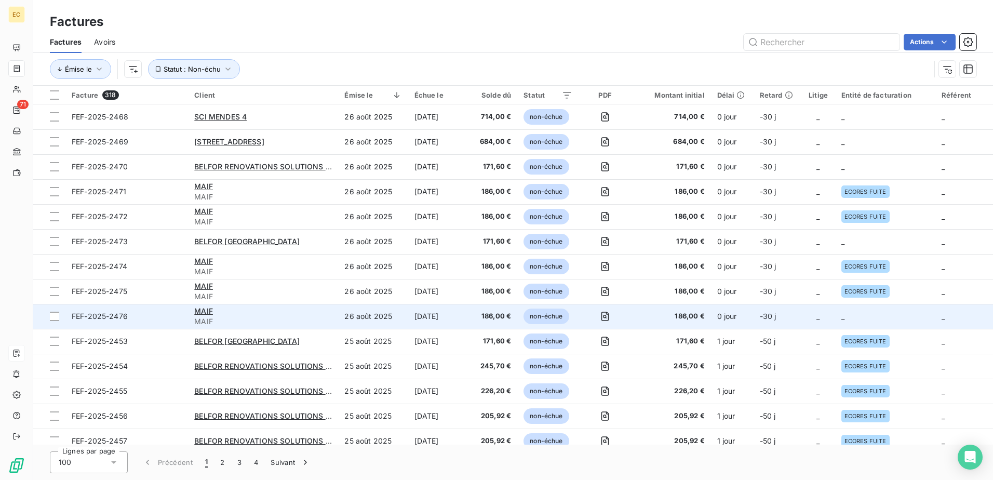
click at [715, 311] on td "0 jour" at bounding box center [732, 316] width 43 height 25
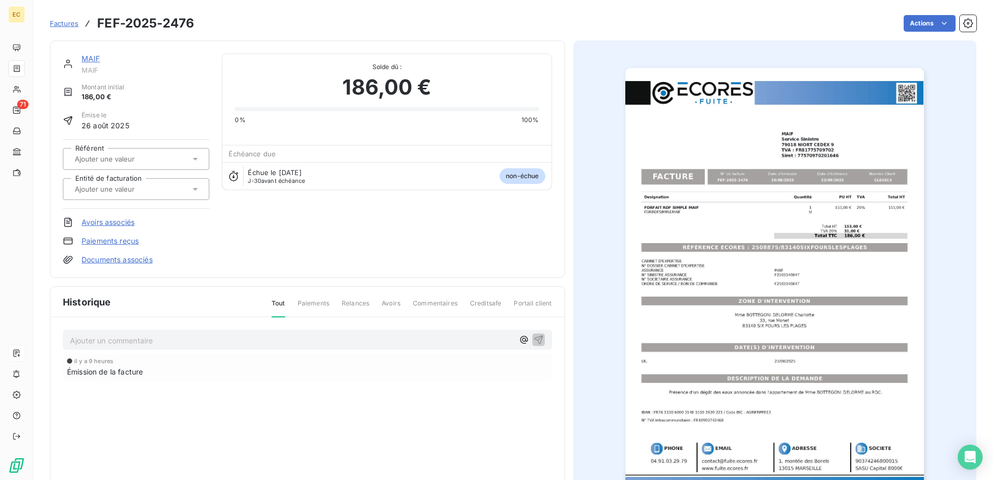
click at [128, 258] on link "Documents associés" at bounding box center [117, 260] width 71 height 10
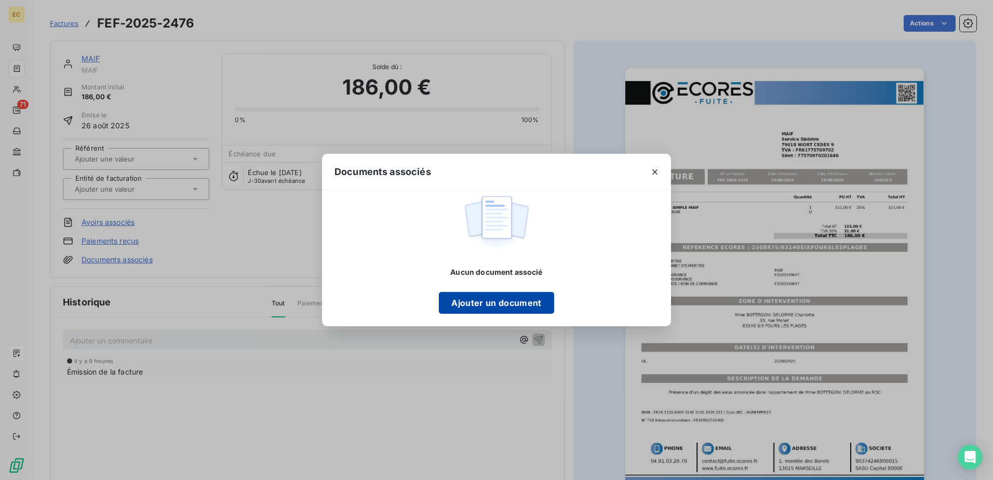
click at [487, 299] on button "Ajouter un document" at bounding box center [496, 303] width 115 height 22
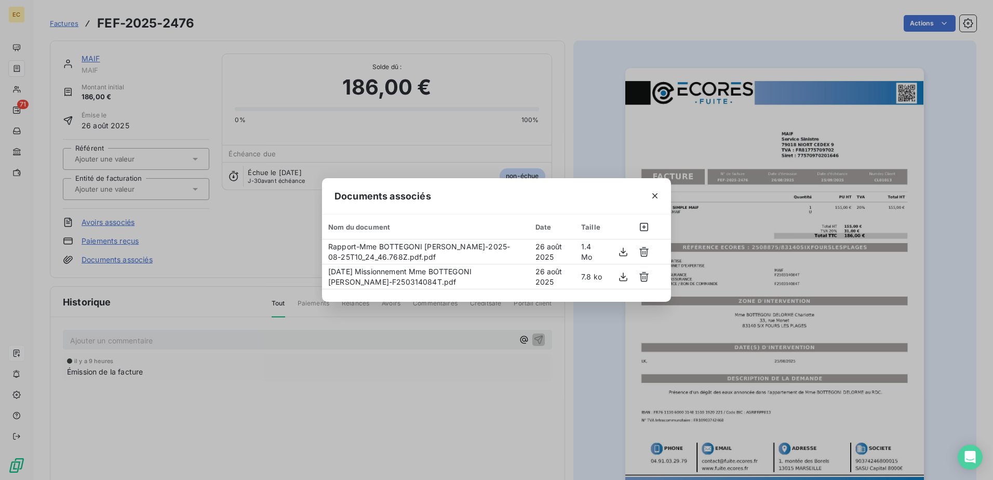
click at [281, 239] on div "Documents associés Nom du document Date Taille Rapport-Mme BOTTEGONI DELORME Ch…" at bounding box center [496, 240] width 993 height 480
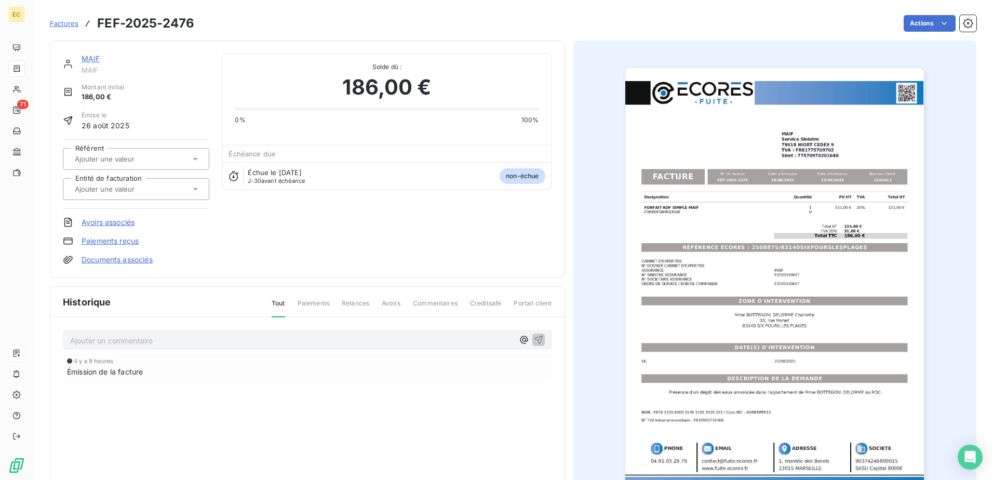
click at [165, 193] on div at bounding box center [131, 189] width 118 height 14
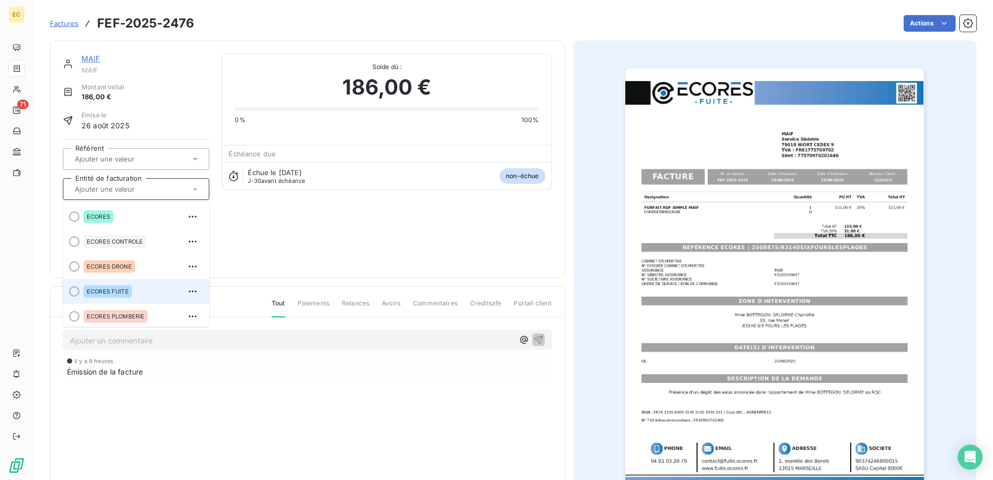
click at [139, 287] on div "ECORES FUITE" at bounding box center [142, 291] width 117 height 17
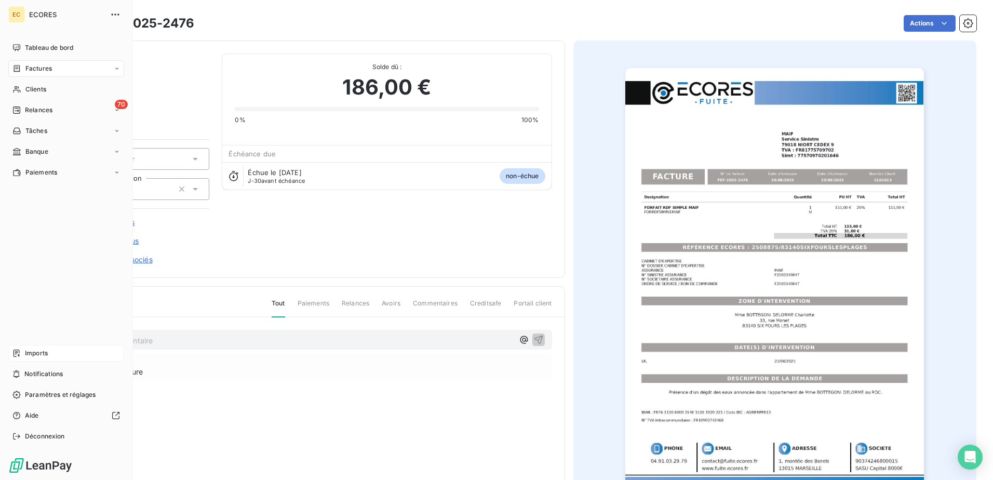
click at [40, 352] on span "Imports" at bounding box center [36, 353] width 23 height 9
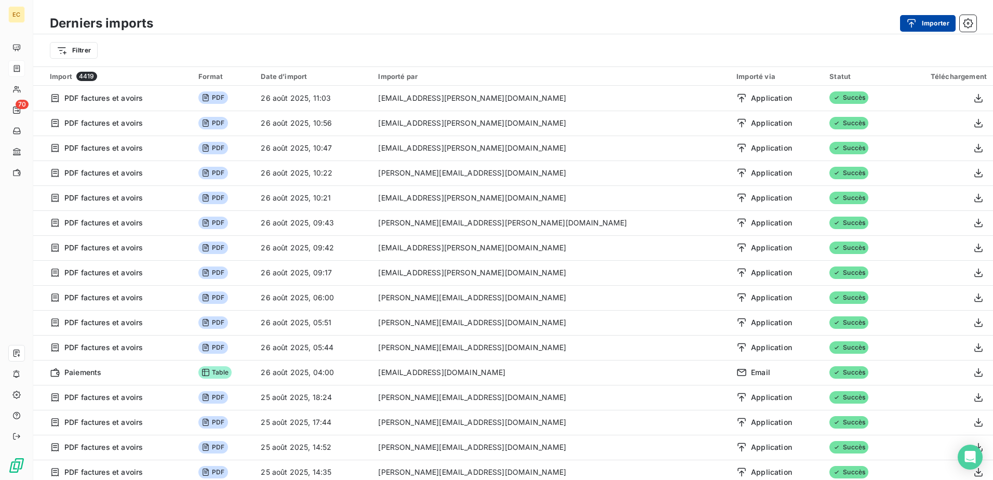
click at [932, 18] on button "Importer" at bounding box center [928, 23] width 56 height 17
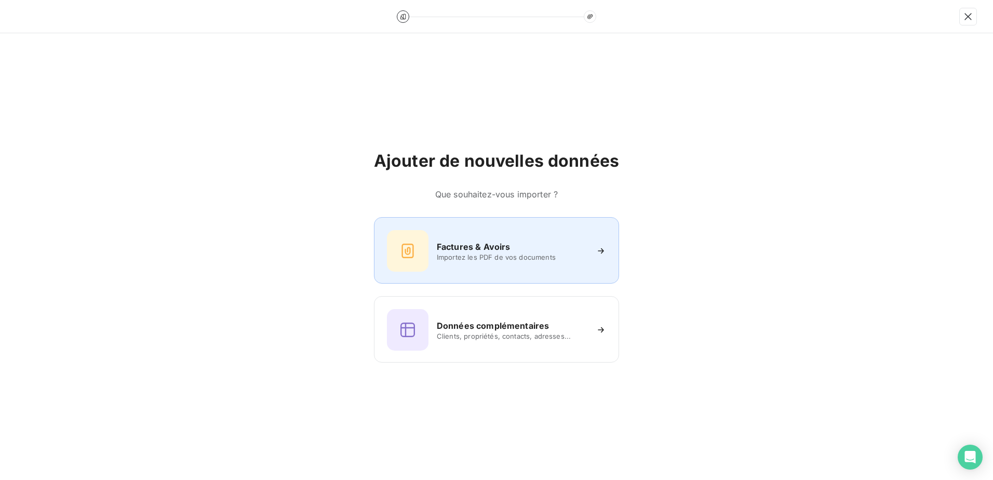
click at [531, 240] on div "Factures & Avoirs Importez les PDF de vos documents" at bounding box center [496, 251] width 219 height 42
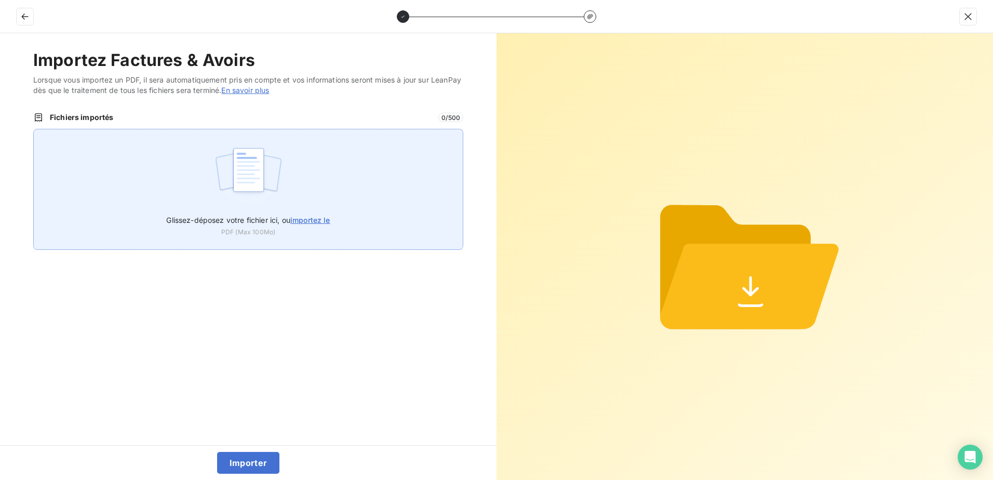
click at [323, 200] on div "Glissez-déposez votre fichier ici, ou importez le PDF (Max 100Mo)" at bounding box center [248, 189] width 430 height 121
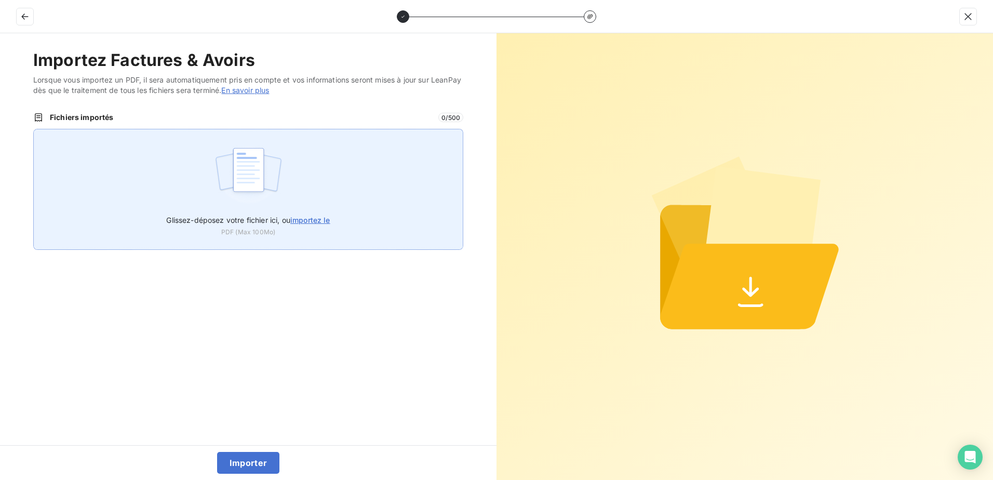
click at [280, 198] on img at bounding box center [248, 175] width 69 height 66
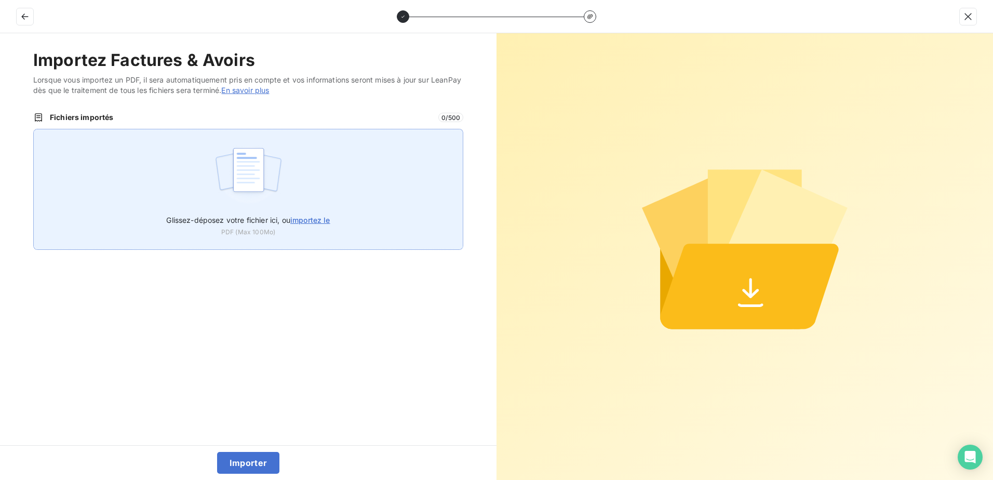
type input "C:\fakepath\FEF-2025-2477.pdf"
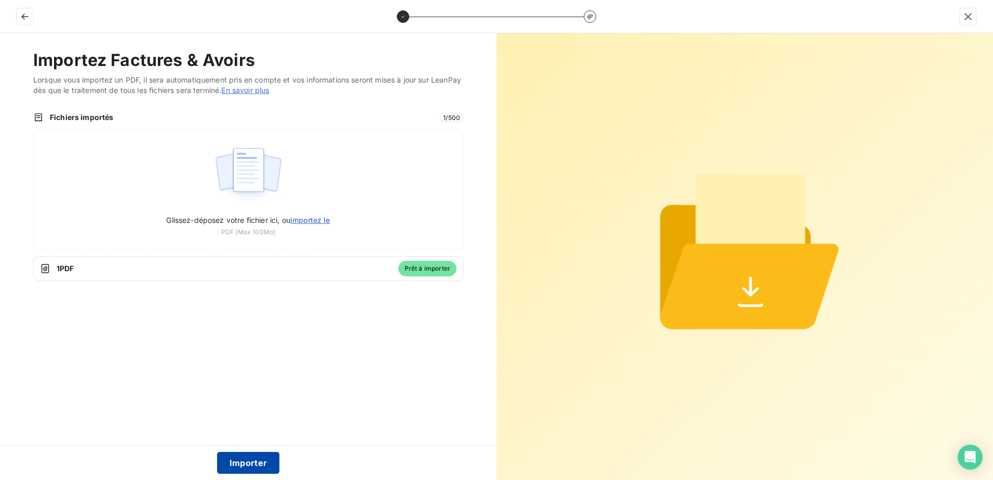
click at [233, 458] on button "Importer" at bounding box center [248, 463] width 63 height 22
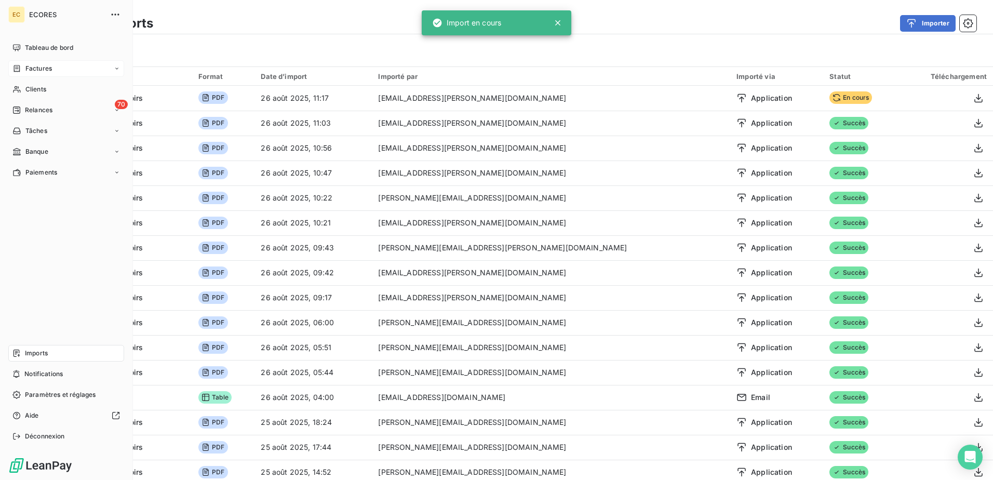
click at [21, 69] on div "Factures" at bounding box center [31, 68] width 39 height 9
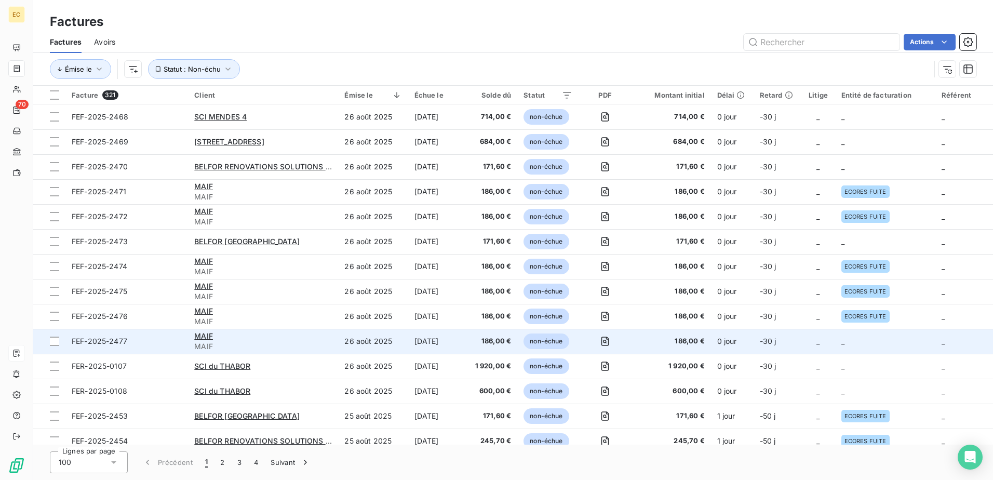
click at [752, 341] on td "0 jour" at bounding box center [732, 341] width 43 height 25
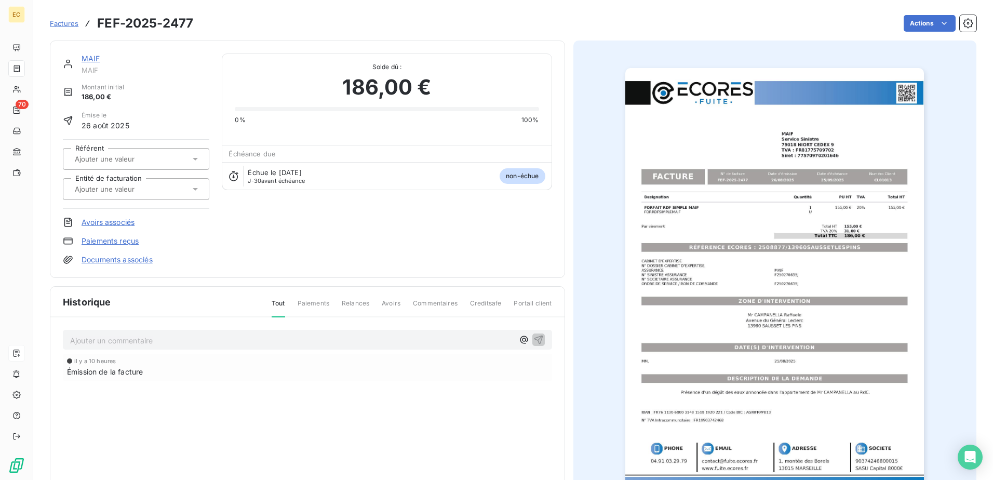
click at [142, 262] on link "Documents associés" at bounding box center [117, 260] width 71 height 10
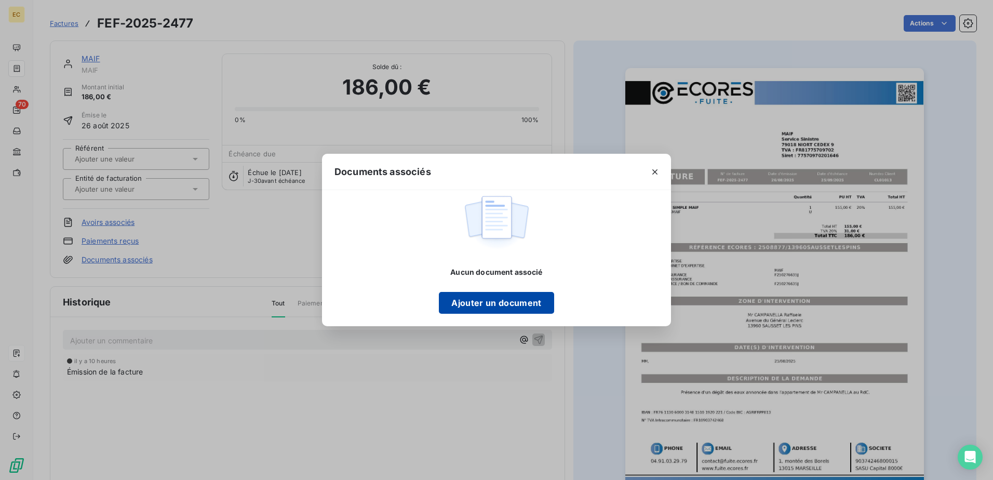
click at [484, 302] on button "Ajouter un document" at bounding box center [496, 303] width 115 height 22
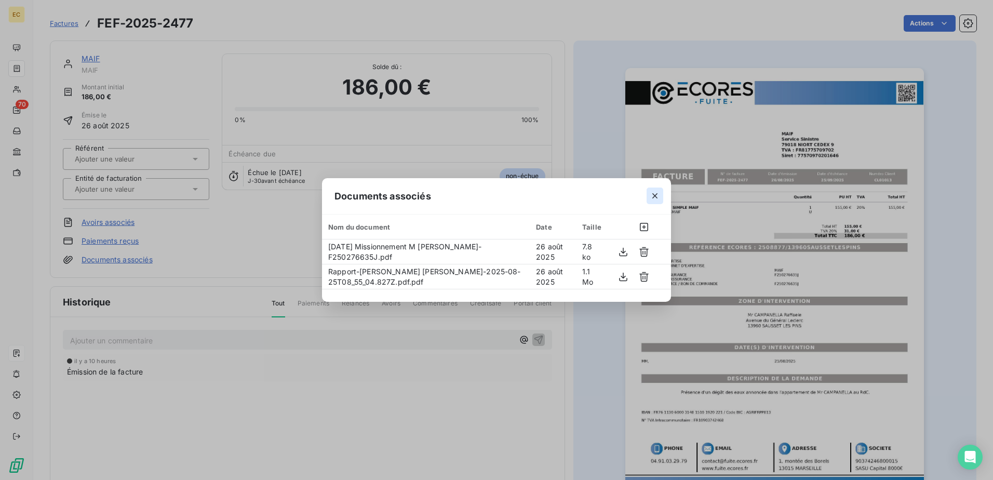
click at [653, 199] on icon "button" at bounding box center [655, 196] width 10 height 10
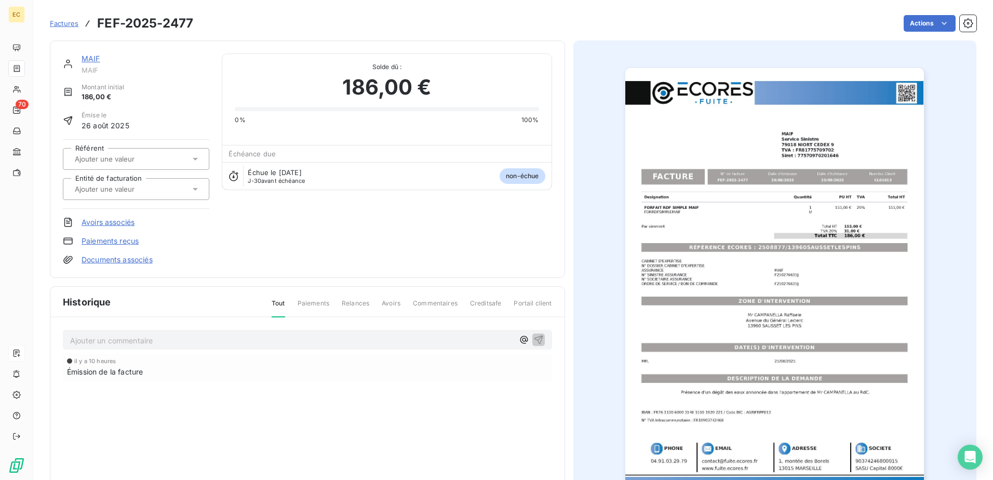
click at [102, 192] on input "text" at bounding box center [126, 188] width 104 height 9
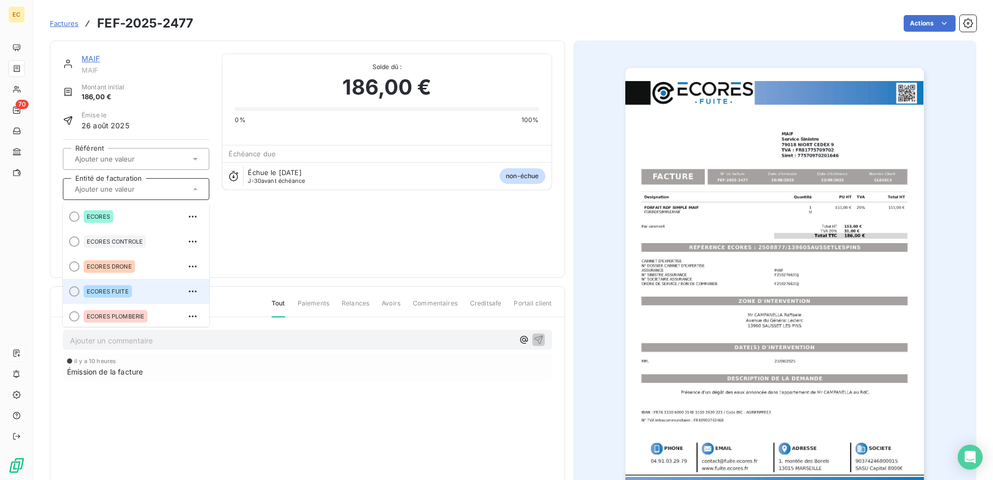
click at [120, 287] on div "ECORES FUITE" at bounding box center [108, 291] width 48 height 12
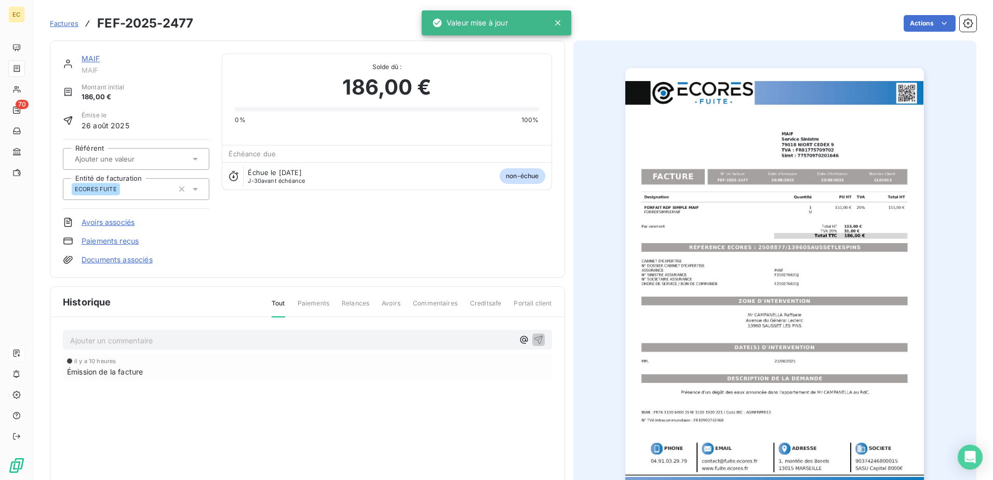
click at [301, 233] on div "MAIF MAIF Montant initial 186,00 € Émise le 26 août 2025 Référent Entité de fac…" at bounding box center [307, 158] width 489 height 211
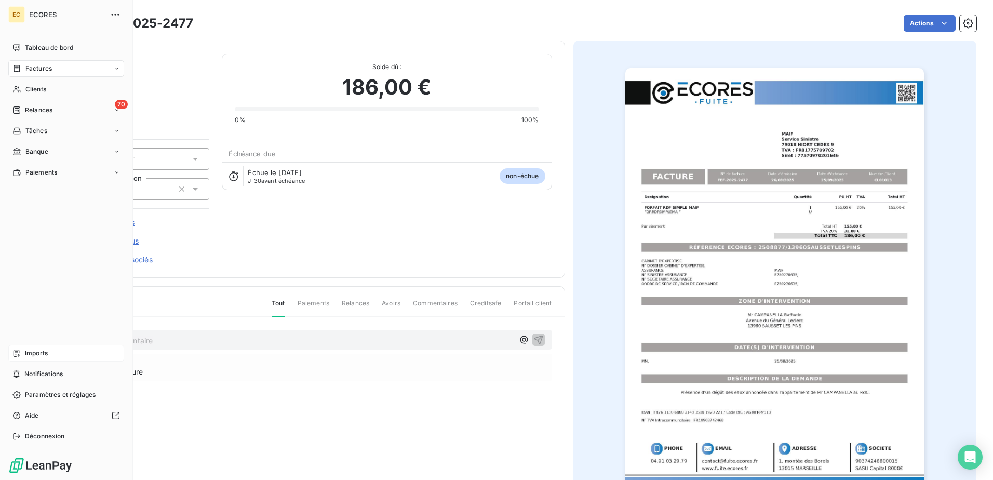
click at [30, 351] on span "Imports" at bounding box center [36, 353] width 23 height 9
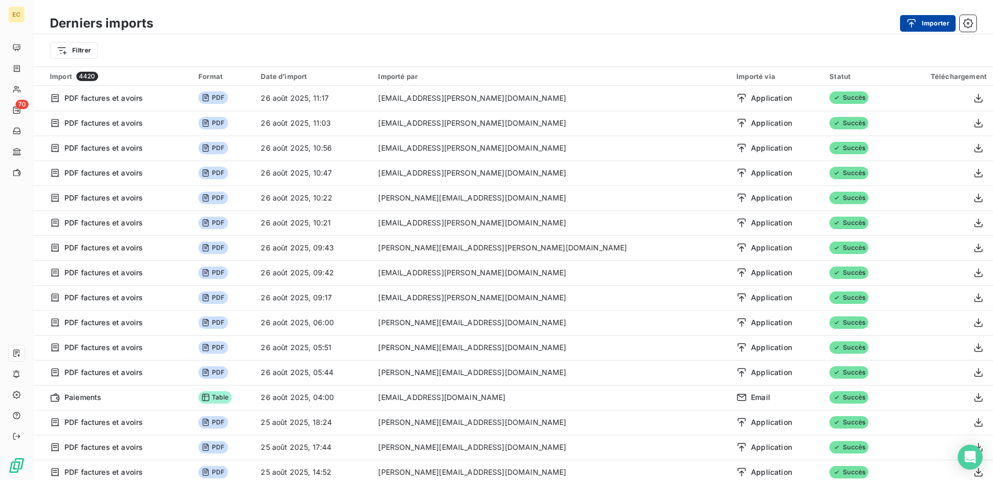
click at [922, 27] on button "Importer" at bounding box center [928, 23] width 56 height 17
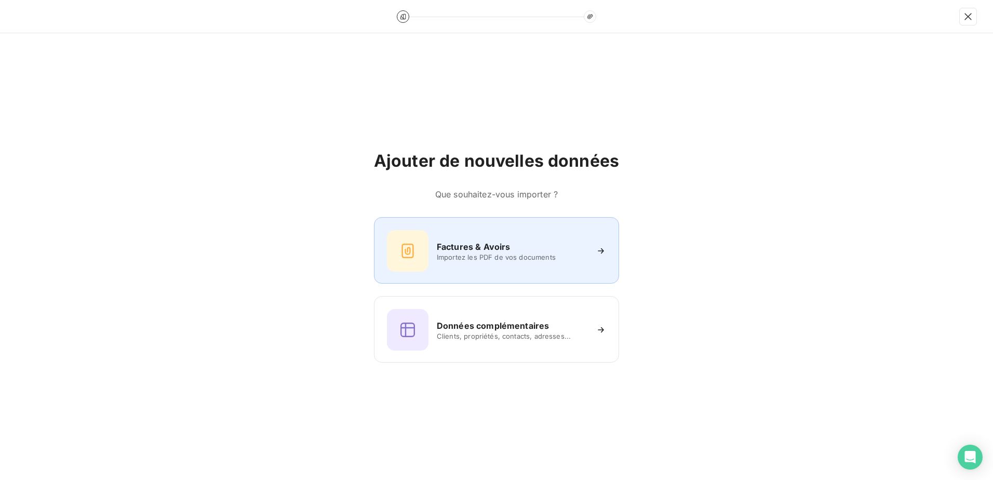
click at [481, 248] on h6 "Factures & Avoirs" at bounding box center [474, 246] width 74 height 12
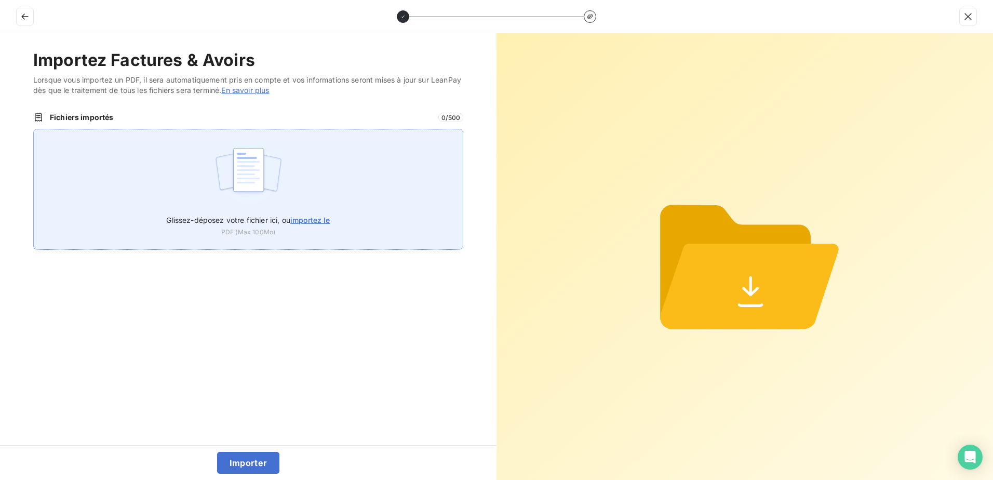
click at [355, 187] on div "Glissez-déposez votre fichier ici, ou importez le PDF (Max 100Mo)" at bounding box center [248, 189] width 430 height 121
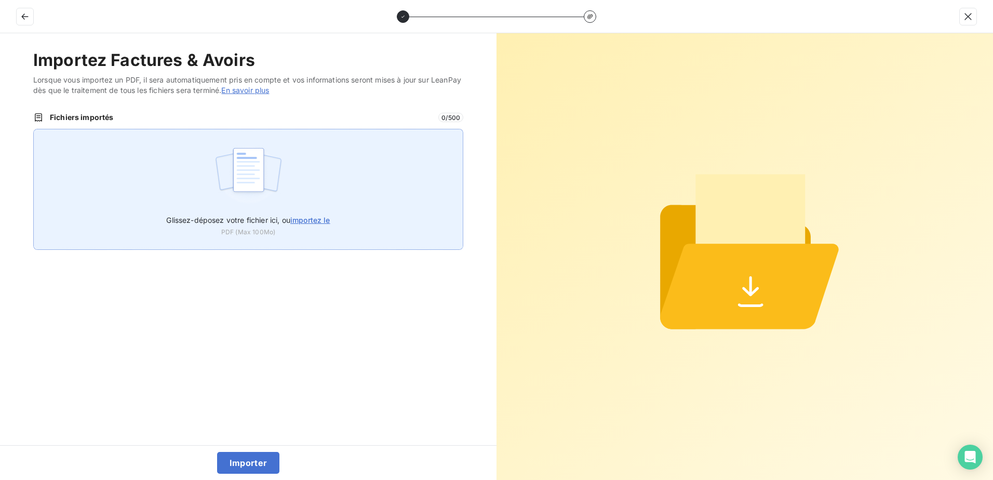
type input "C:\fakepath\FEF-2025-2478.pdf"
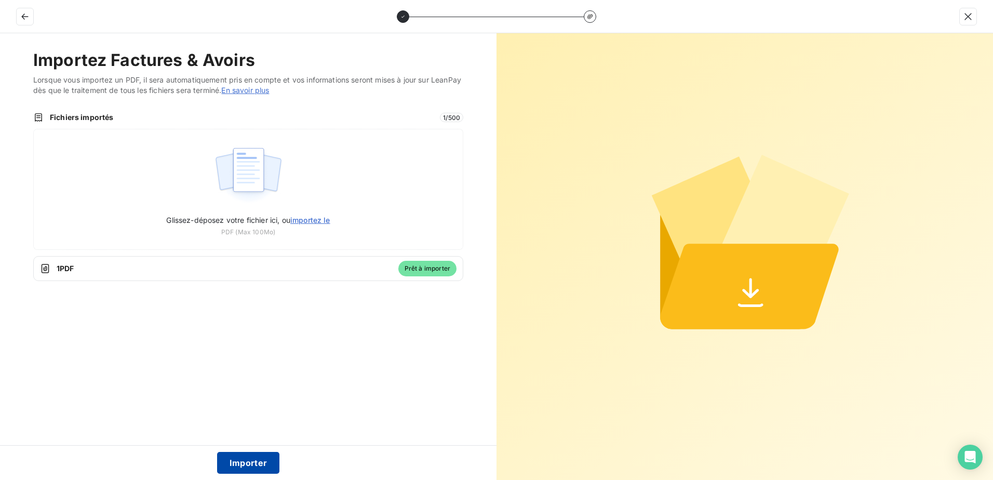
click at [260, 465] on button "Importer" at bounding box center [248, 463] width 63 height 22
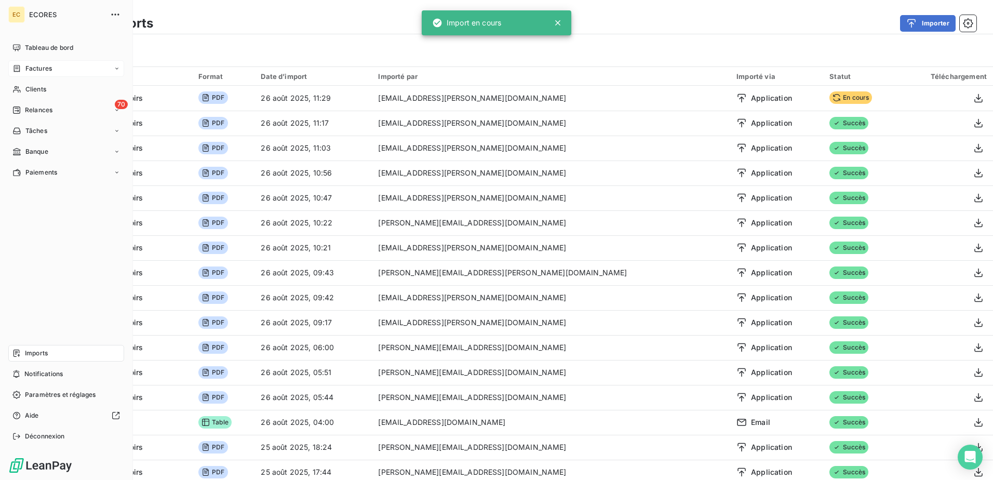
click at [39, 68] on span "Factures" at bounding box center [38, 68] width 26 height 9
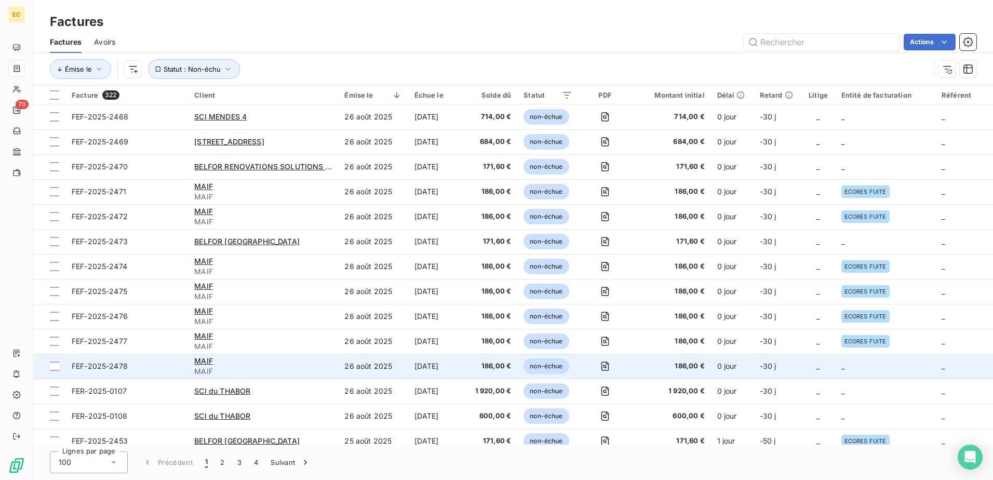
click at [632, 369] on td at bounding box center [605, 366] width 53 height 25
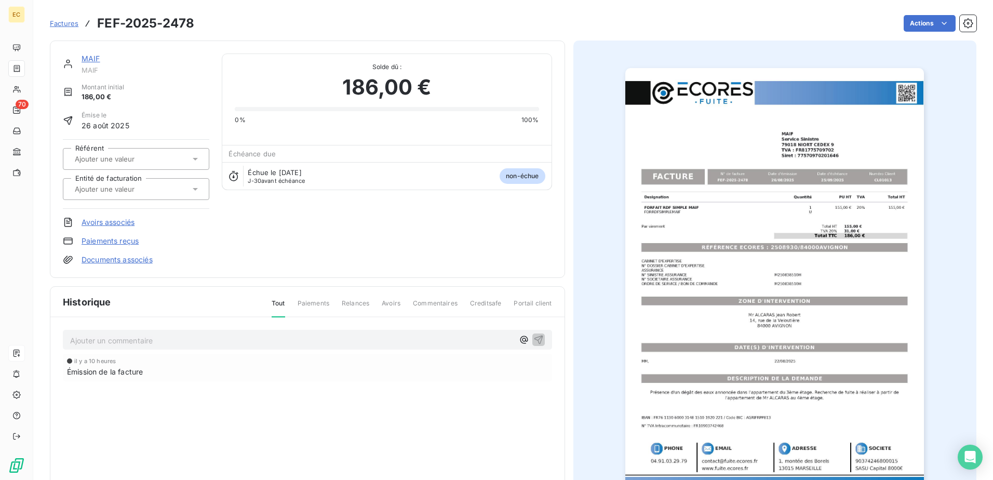
click at [94, 262] on link "Documents associés" at bounding box center [117, 260] width 71 height 10
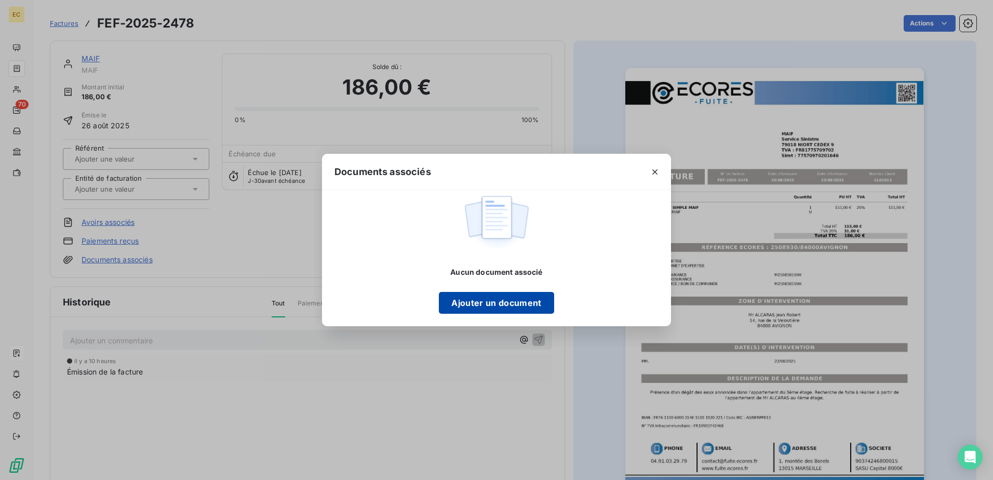
click at [464, 308] on button "Ajouter un document" at bounding box center [496, 303] width 115 height 22
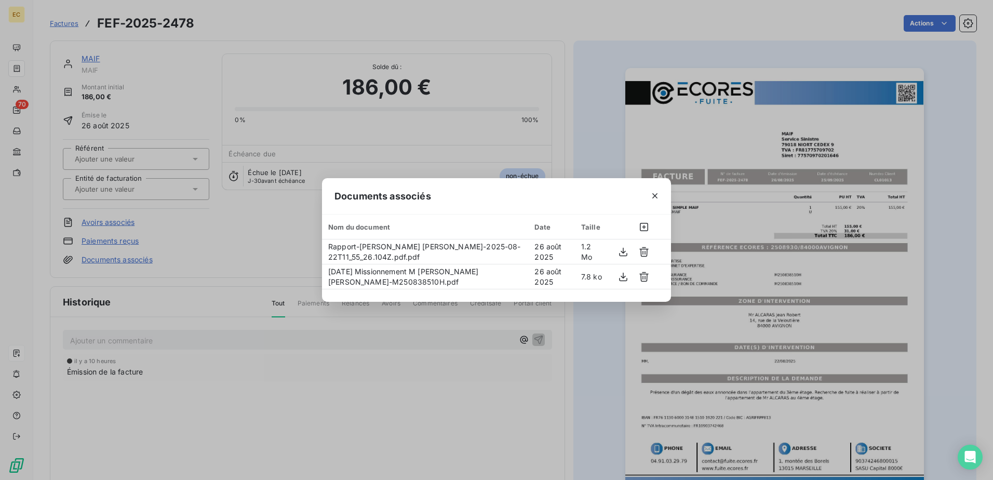
click at [248, 231] on div "Documents associés Nom du document Date Taille Rapport-Mr ALCARAS Jean Robert-2…" at bounding box center [496, 240] width 993 height 480
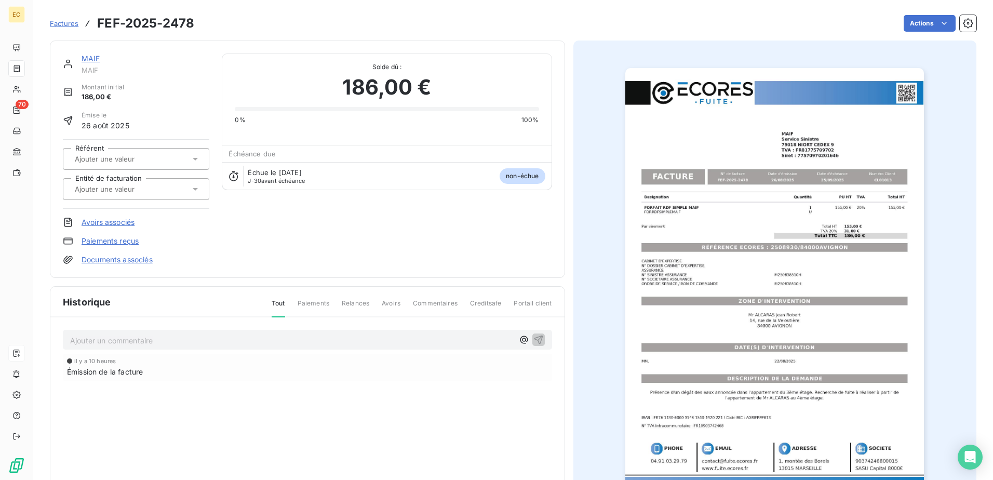
click at [123, 186] on input "text" at bounding box center [126, 188] width 104 height 9
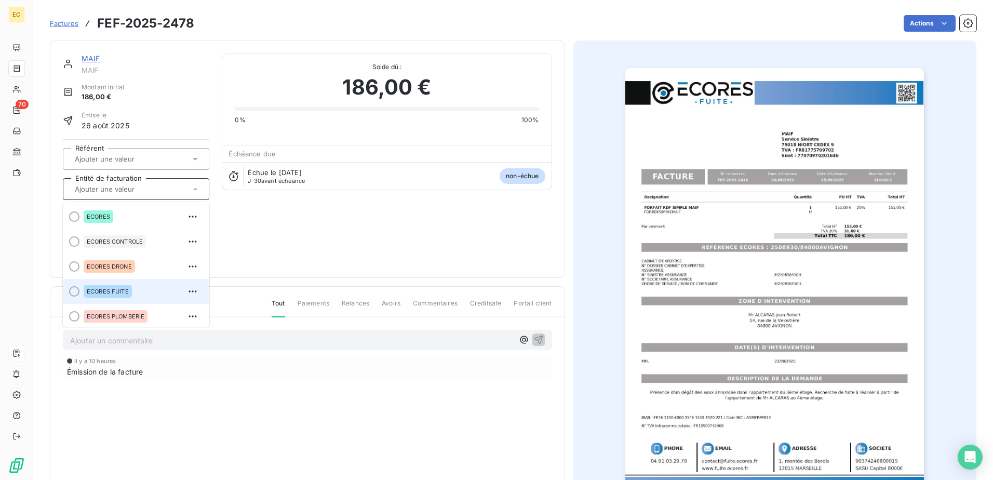
click at [124, 285] on div "ECORES FUITE" at bounding box center [108, 291] width 48 height 12
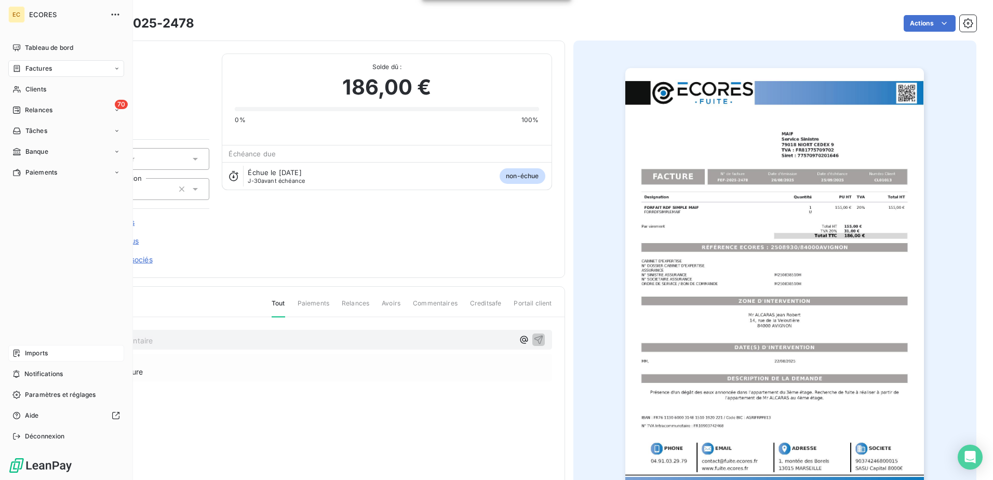
click at [39, 358] on div "Imports" at bounding box center [66, 353] width 116 height 17
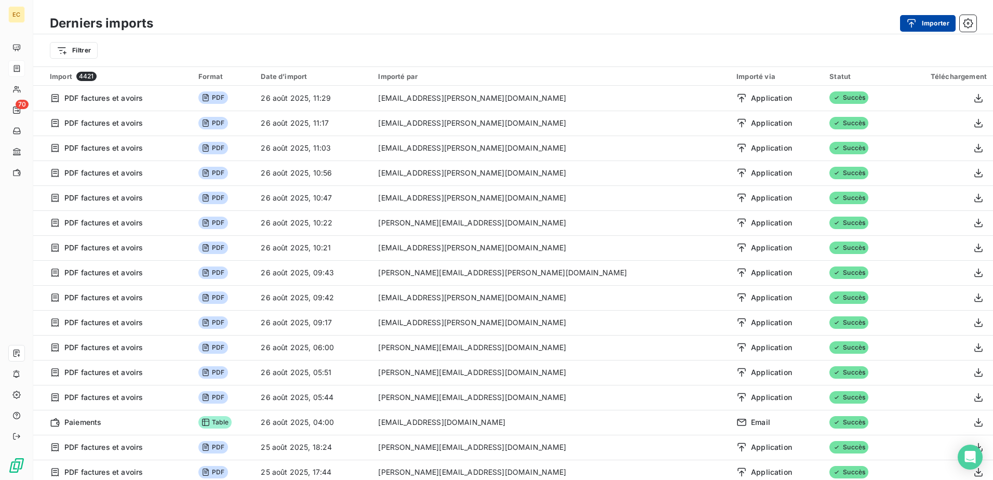
click at [923, 17] on button "Importer" at bounding box center [928, 23] width 56 height 17
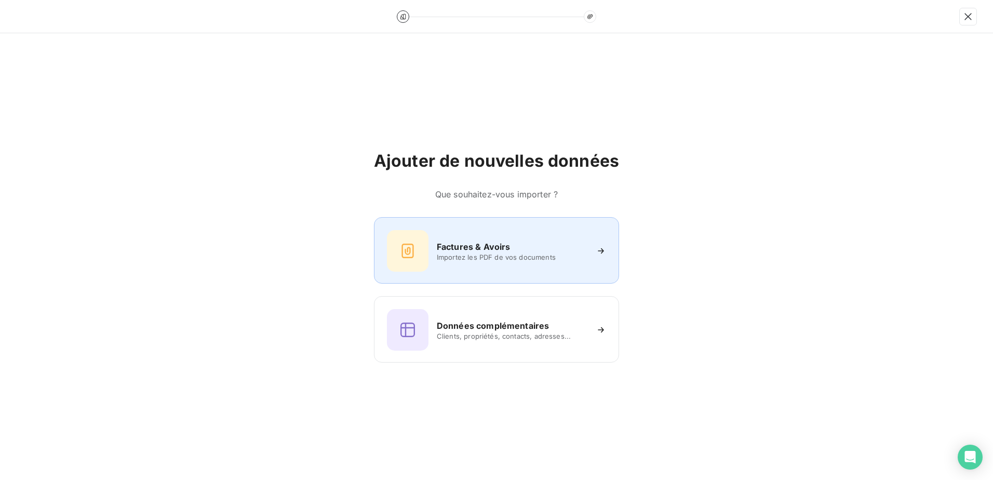
click at [486, 239] on div "Factures & Avoirs Importez les PDF de vos documents" at bounding box center [496, 251] width 219 height 42
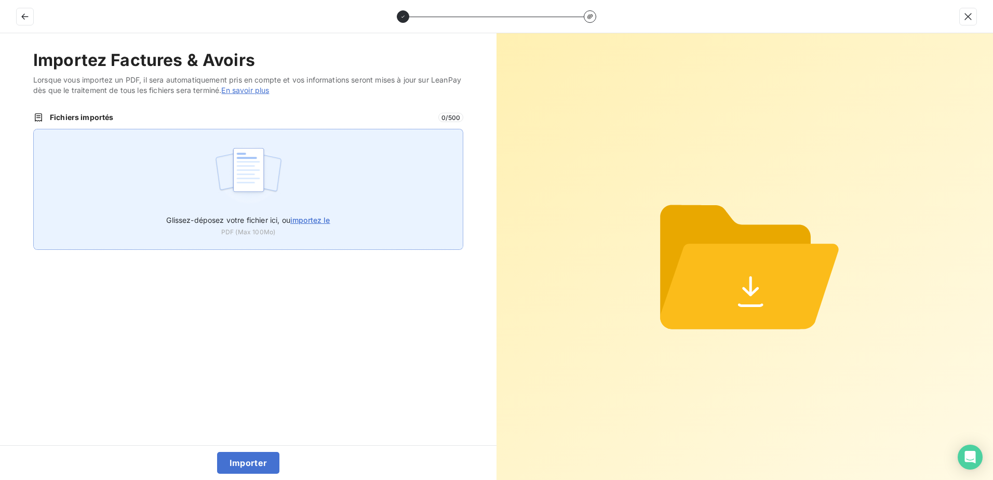
click at [299, 223] on span "importez le" at bounding box center [310, 220] width 40 height 9
click at [34, 129] on input "Glissez-déposez votre fichier ici, ou importez le" at bounding box center [33, 129] width 1 height 1
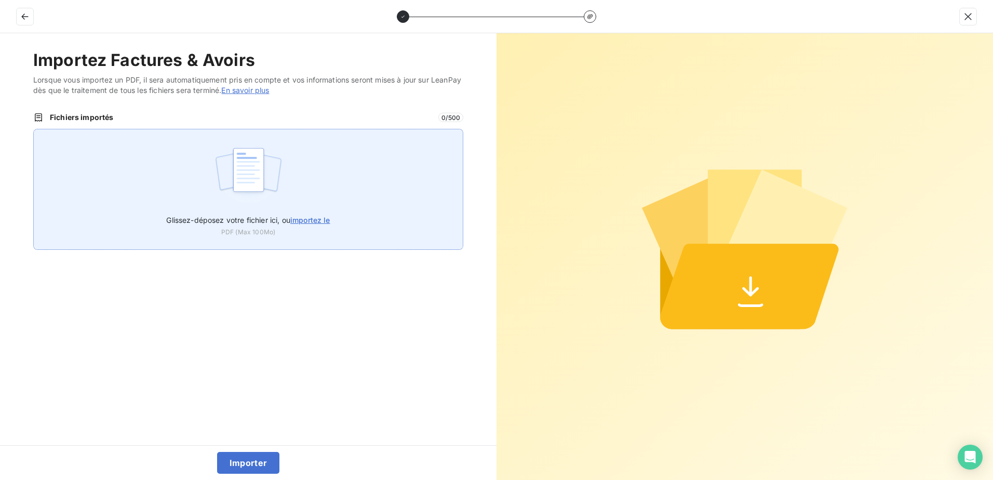
type input "C:\fakepath\FEF-2025-2479.pdf"
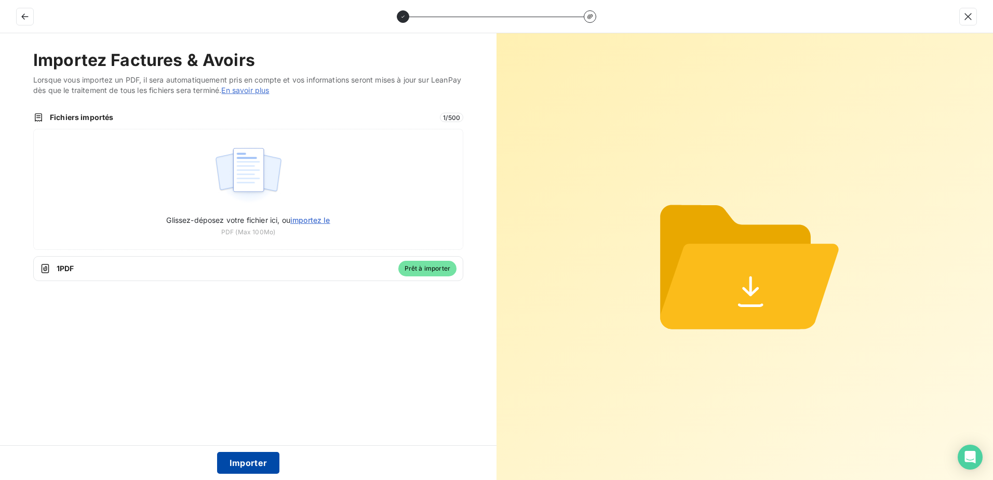
click at [262, 465] on button "Importer" at bounding box center [248, 463] width 63 height 22
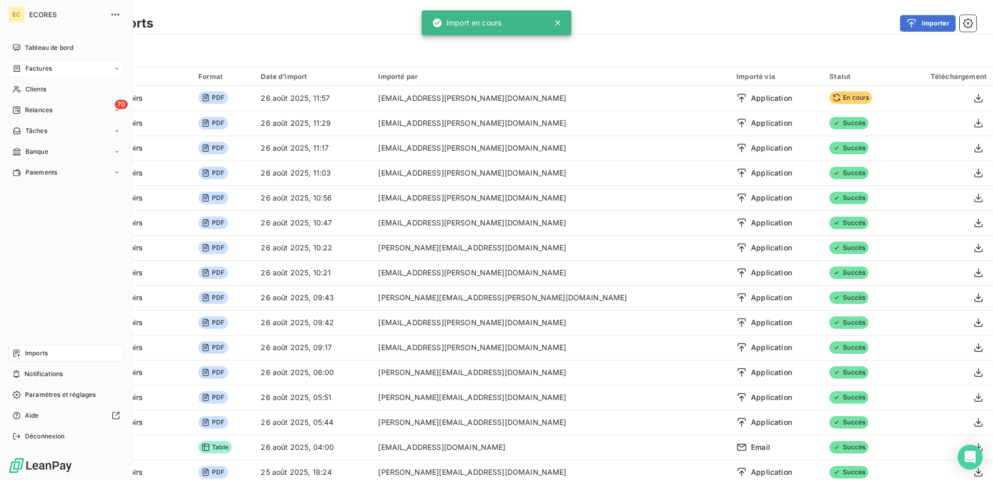
drag, startPoint x: 33, startPoint y: 71, endPoint x: 25, endPoint y: 66, distance: 9.1
click at [25, 66] on span "Factures" at bounding box center [38, 68] width 26 height 9
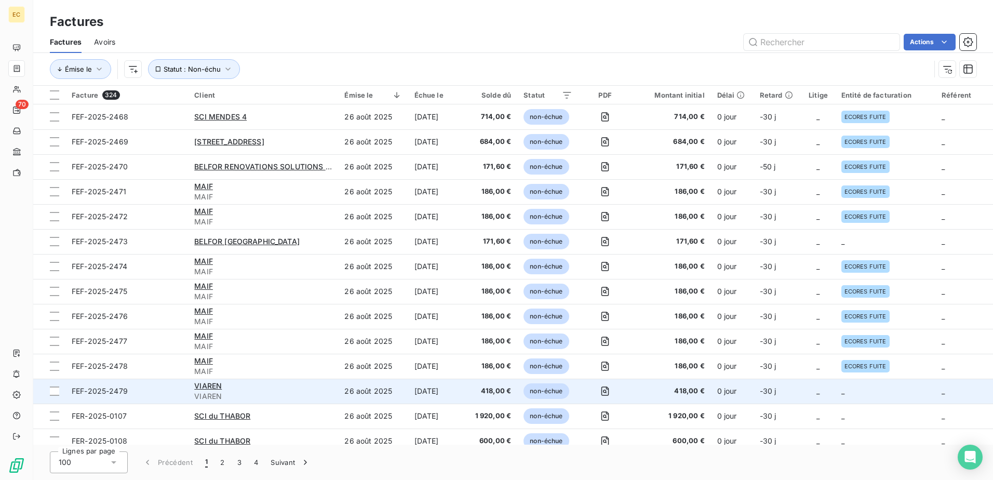
click at [658, 390] on span "418,00 €" at bounding box center [671, 391] width 66 height 10
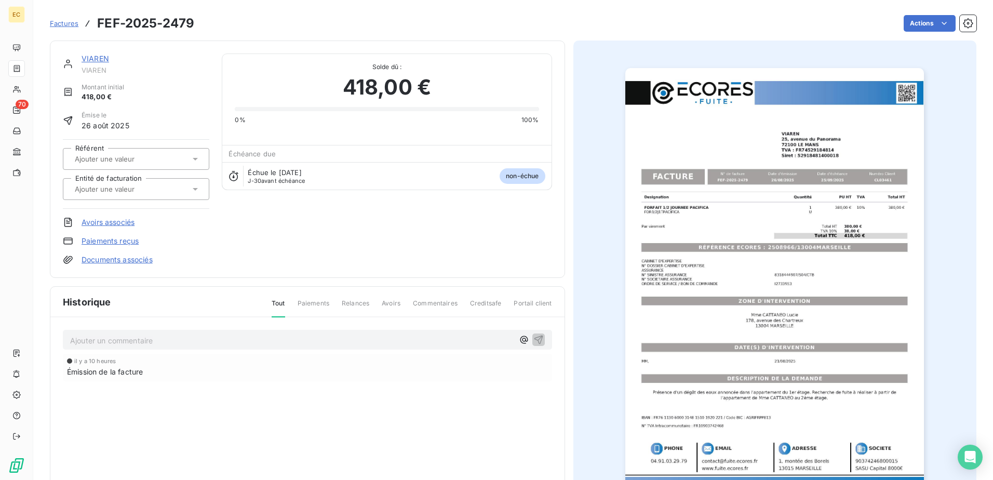
click at [109, 262] on link "Documents associés" at bounding box center [117, 260] width 71 height 10
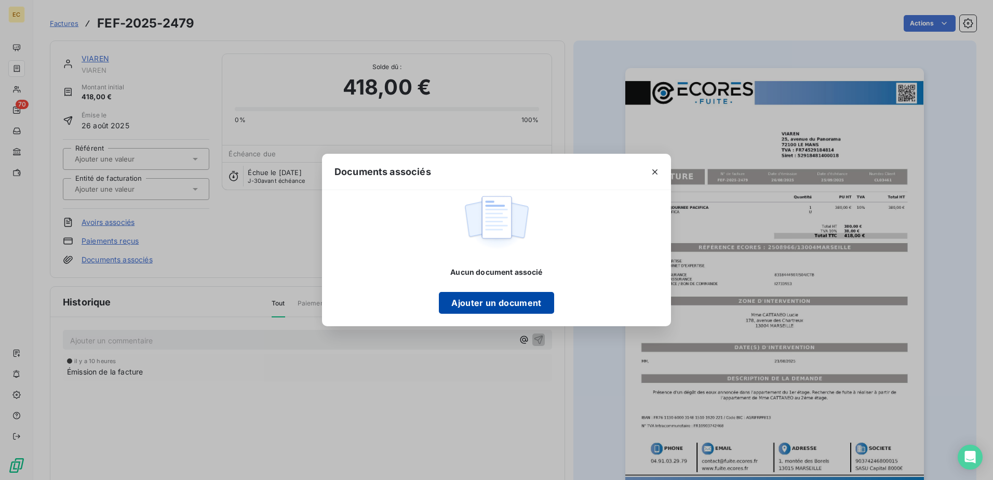
click at [472, 301] on button "Ajouter un document" at bounding box center [496, 303] width 115 height 22
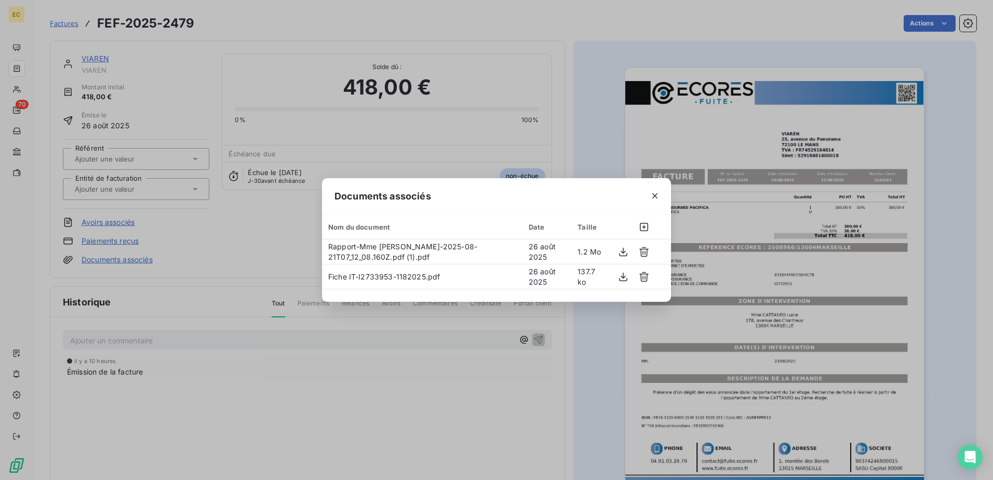
click at [176, 189] on div "Documents associés Nom du document Date Taille Rapport-Mme CATTANEO Lucie-2025-…" at bounding box center [496, 240] width 993 height 480
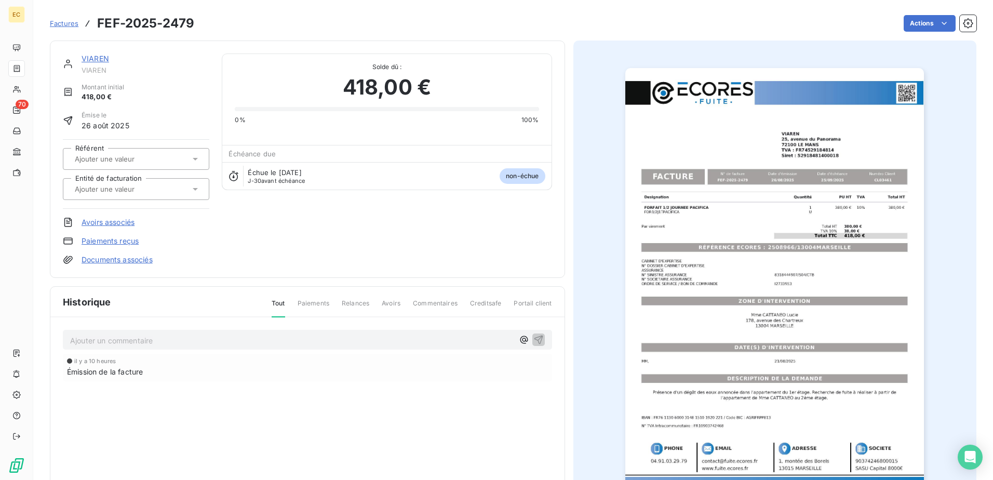
click at [176, 189] on div at bounding box center [131, 189] width 118 height 14
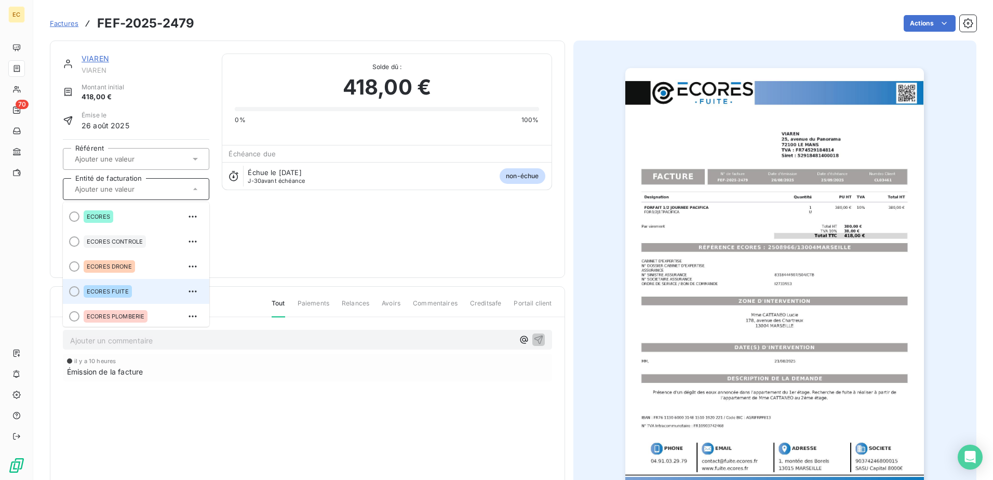
click at [119, 289] on span "ECORES FUITE" at bounding box center [108, 291] width 42 height 6
